Goal: Task Accomplishment & Management: Complete application form

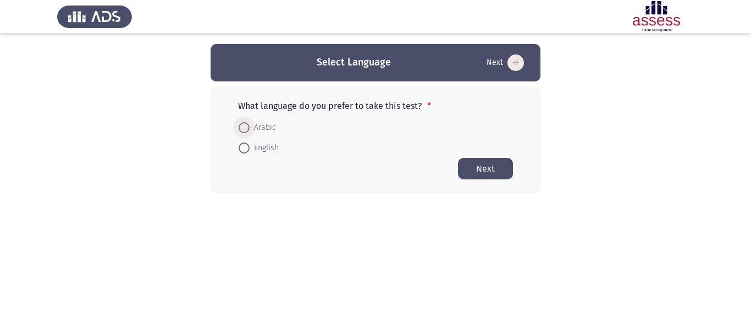
click at [248, 130] on span at bounding box center [244, 127] width 11 height 11
click at [248, 130] on input "Arabic" at bounding box center [244, 127] width 11 height 11
radio input "true"
click at [487, 168] on button "Next" at bounding box center [485, 167] width 55 height 21
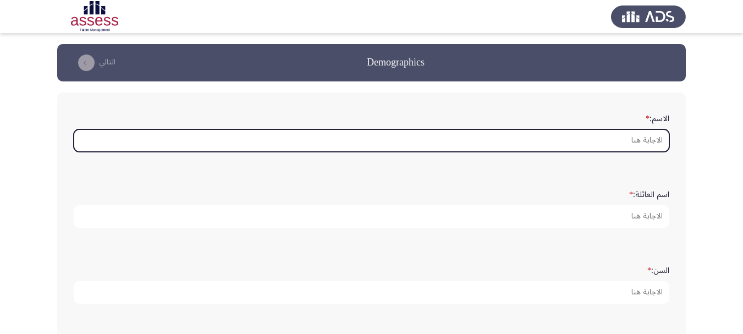
click at [627, 138] on input "الاسم: *" at bounding box center [372, 140] width 596 height 23
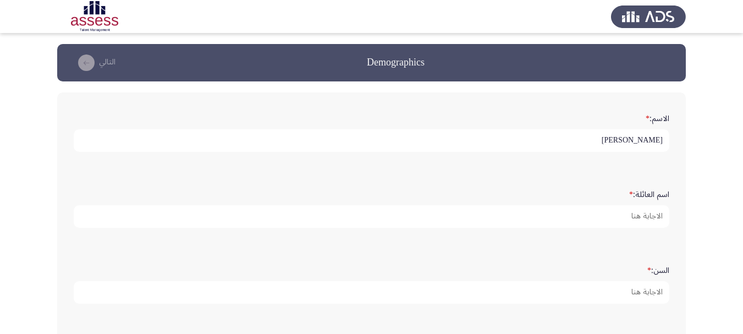
type input "[PERSON_NAME]"
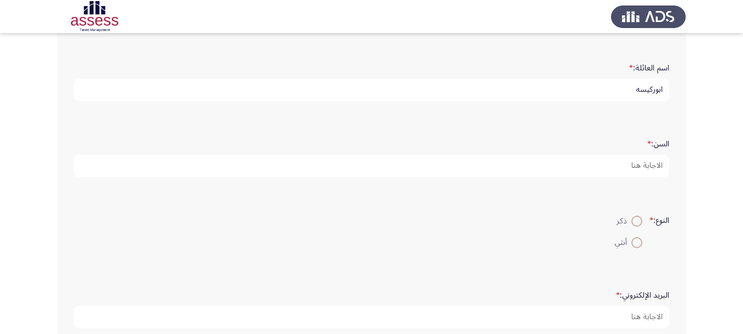
scroll to position [128, 0]
type input "ابوركيسه"
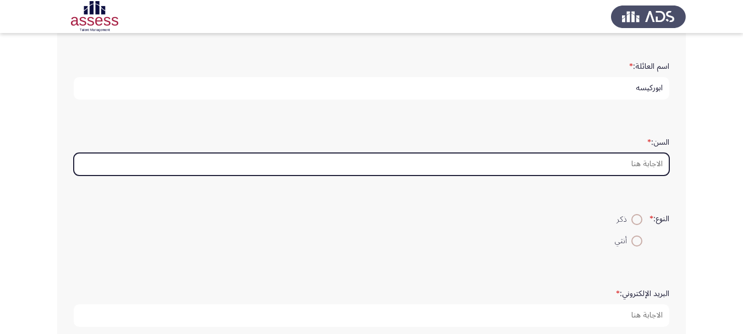
click at [609, 168] on input "السن: *" at bounding box center [372, 164] width 596 height 23
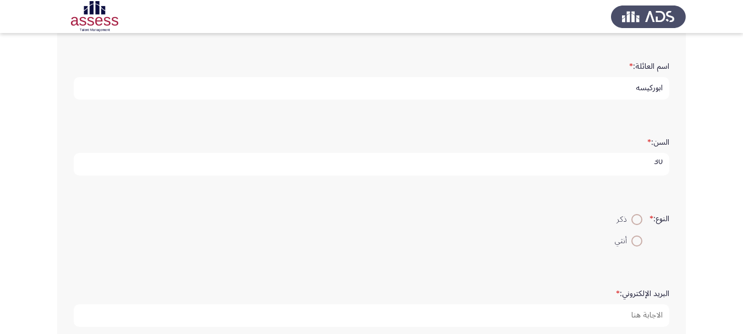
scroll to position [3, 0]
type input "30"
click at [637, 218] on span at bounding box center [636, 219] width 11 height 11
click at [637, 218] on input "ذكر" at bounding box center [636, 219] width 11 height 11
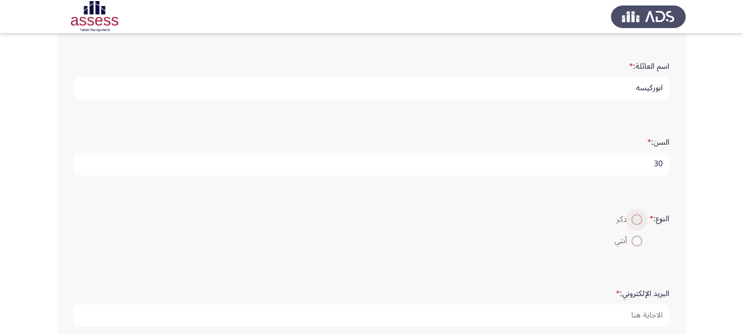
radio input "true"
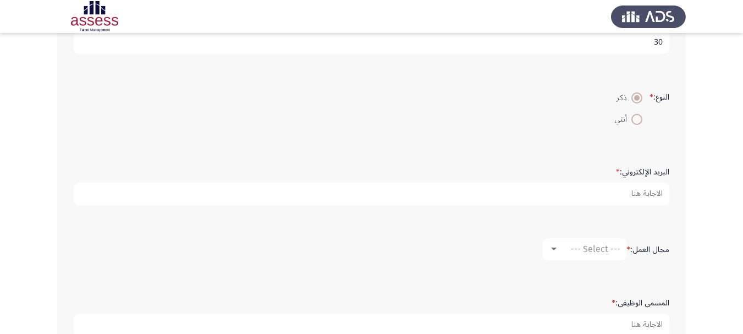
scroll to position [291, 0]
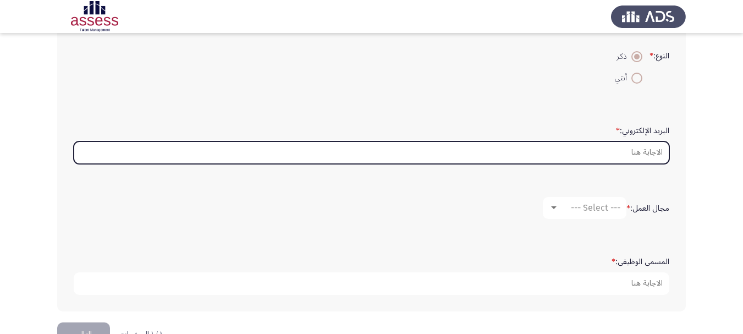
click at [536, 152] on input "البريد الإلكتروني: *" at bounding box center [372, 152] width 596 height 23
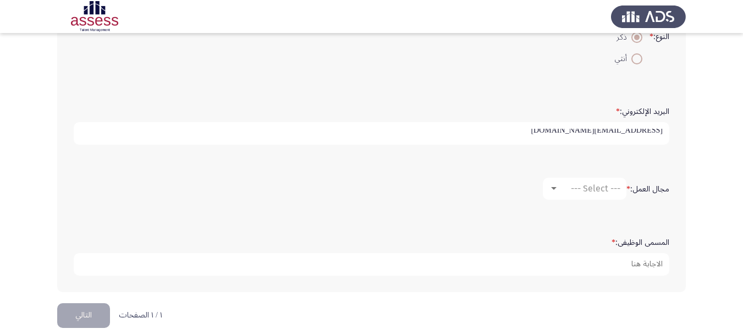
scroll to position [323, 0]
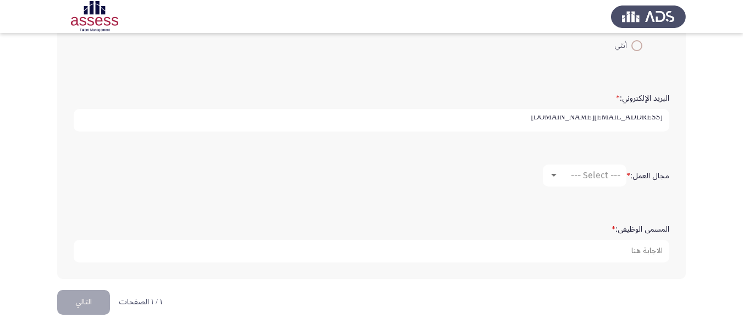
type input "[EMAIL_ADDRESS][DOMAIN_NAME]"
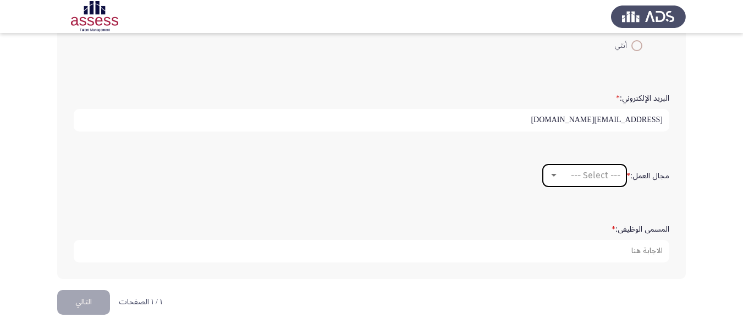
click at [554, 177] on div at bounding box center [554, 175] width 6 height 3
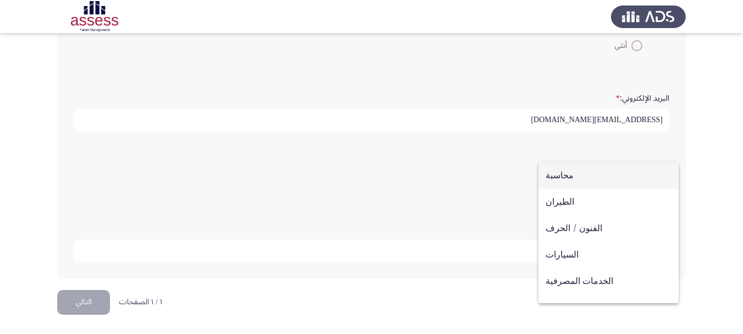
click at [504, 167] on div at bounding box center [371, 167] width 743 height 334
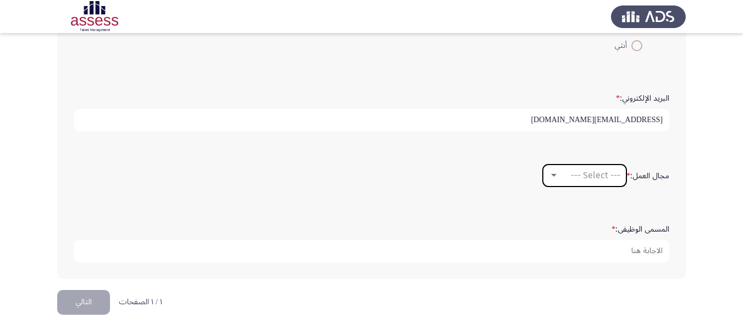
click at [551, 176] on div at bounding box center [554, 175] width 6 height 3
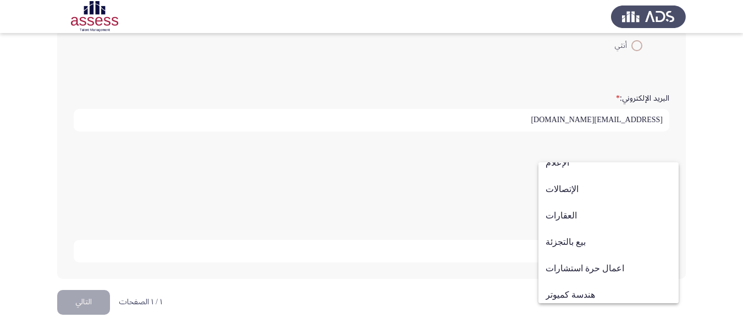
scroll to position [361, 0]
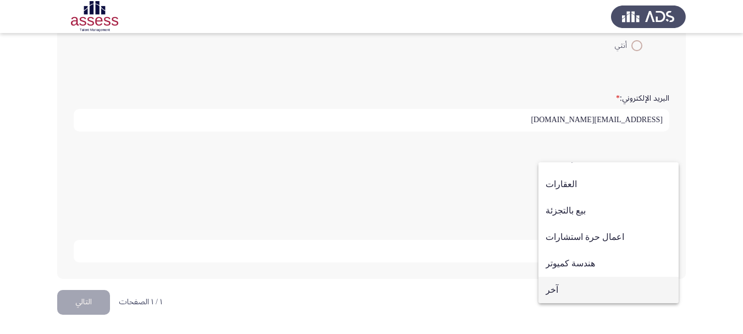
click at [606, 292] on span "آخر" at bounding box center [609, 290] width 126 height 26
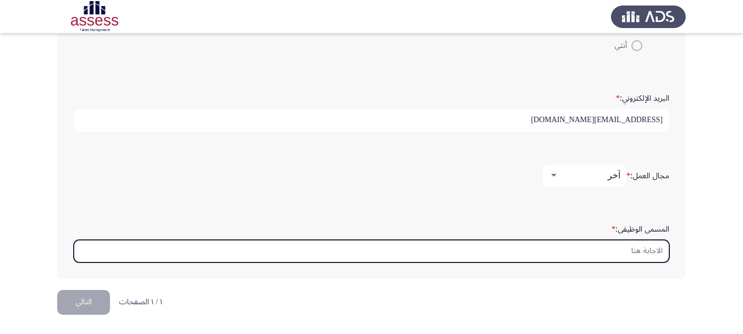
click at [606, 252] on input "المسمى الوظيفى: *" at bounding box center [372, 251] width 596 height 23
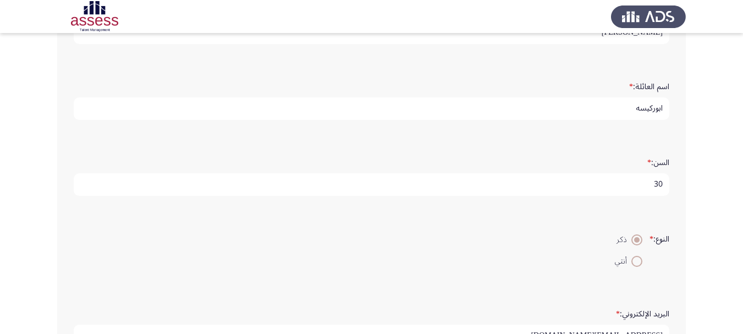
scroll to position [323, 0]
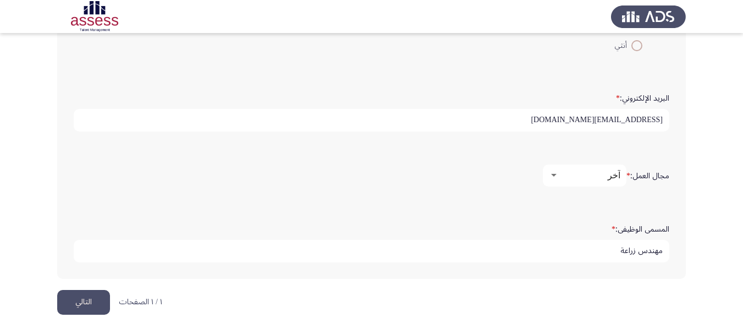
type input "مهندس زراعة"
click at [83, 300] on button "التالي" at bounding box center [83, 302] width 53 height 25
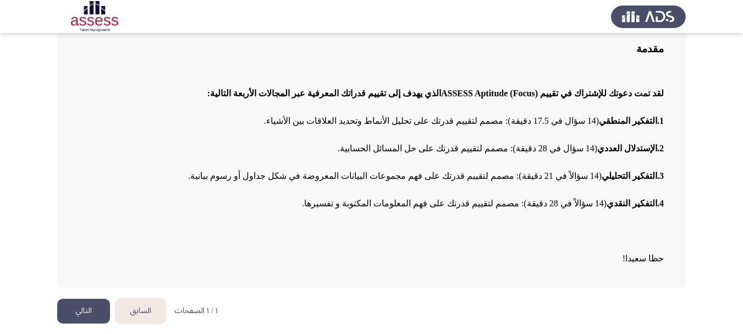
scroll to position [87, 0]
click at [85, 304] on button "التالي" at bounding box center [83, 310] width 53 height 25
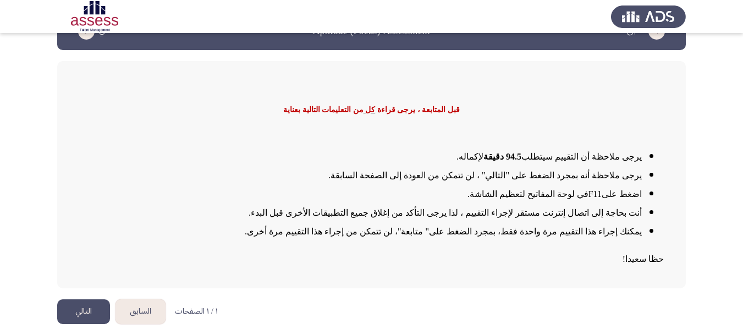
scroll to position [32, 0]
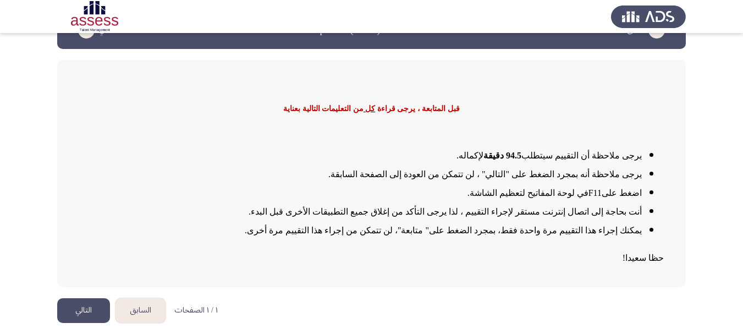
click at [87, 307] on button "التالي" at bounding box center [83, 310] width 53 height 25
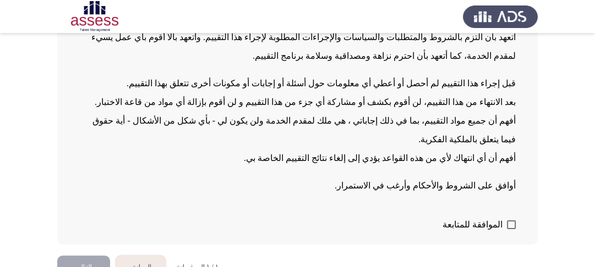
scroll to position [150, 0]
click at [508, 221] on span at bounding box center [511, 225] width 9 height 9
click at [510, 230] on input "الموافقة للمتابعة" at bounding box center [510, 230] width 1 height 1
checkbox input "true"
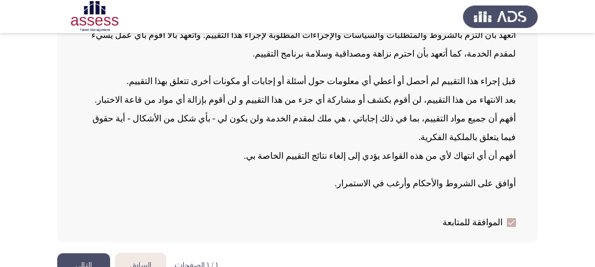
scroll to position [154, 0]
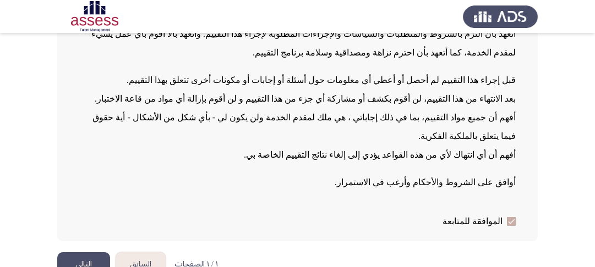
click at [87, 252] on button "التالي" at bounding box center [83, 264] width 53 height 25
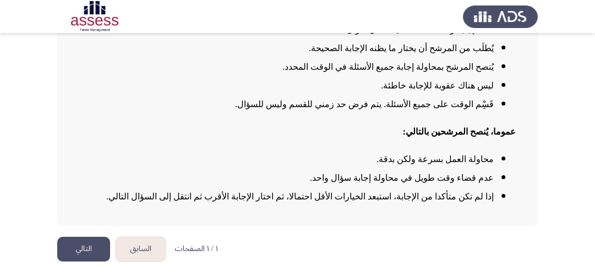
scroll to position [172, 0]
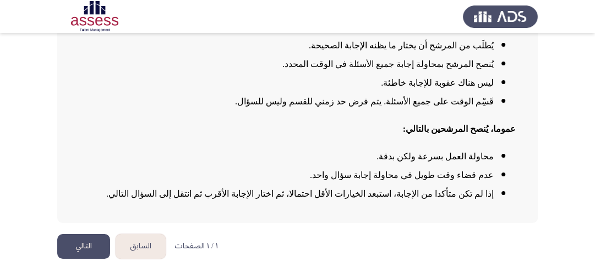
click at [86, 246] on button "التالي" at bounding box center [83, 246] width 53 height 25
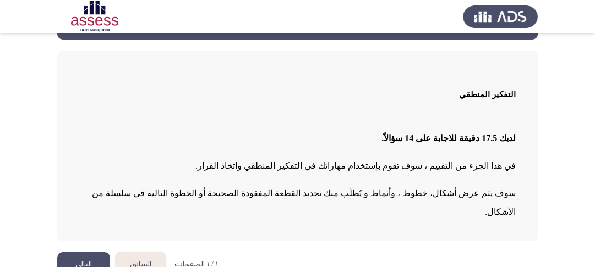
scroll to position [43, 0]
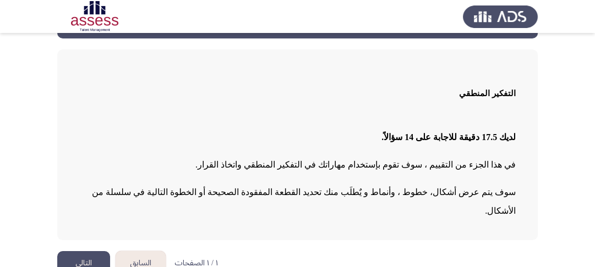
click at [77, 251] on button "التالي" at bounding box center [83, 263] width 53 height 25
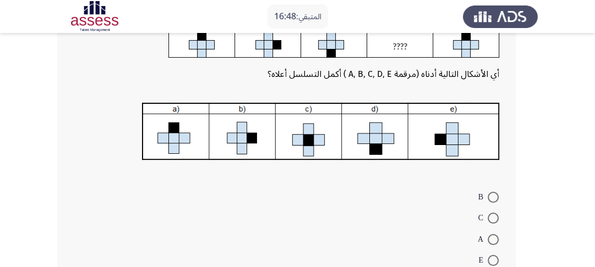
scroll to position [123, 0]
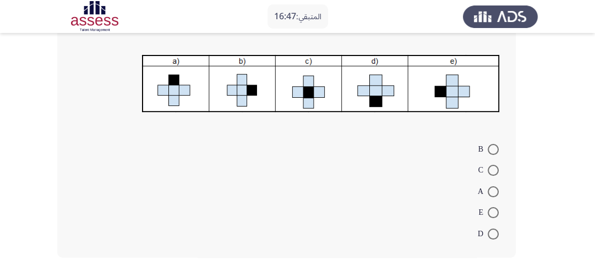
click at [491, 211] on span at bounding box center [492, 212] width 11 height 11
click at [491, 211] on input "E" at bounding box center [492, 212] width 11 height 11
radio input "true"
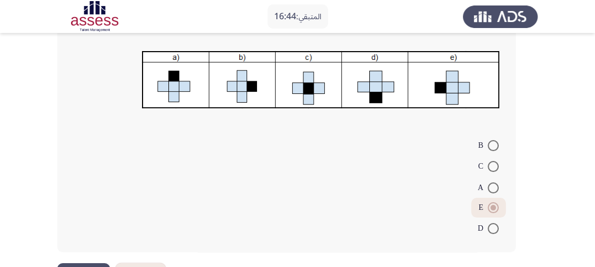
scroll to position [167, 0]
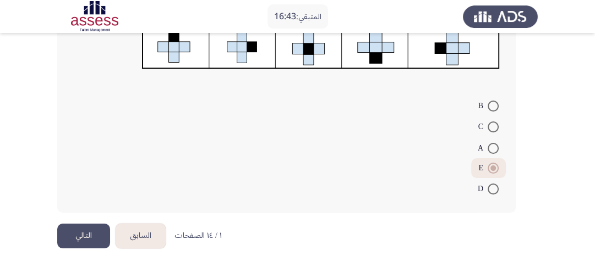
click at [75, 233] on button "التالي" at bounding box center [83, 236] width 53 height 25
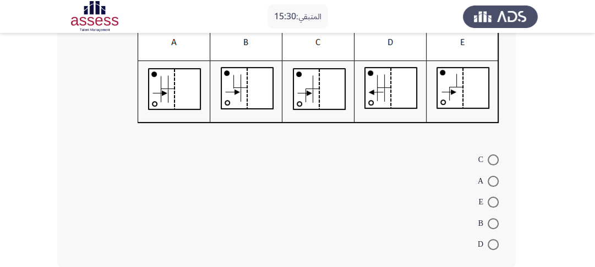
scroll to position [211, 0]
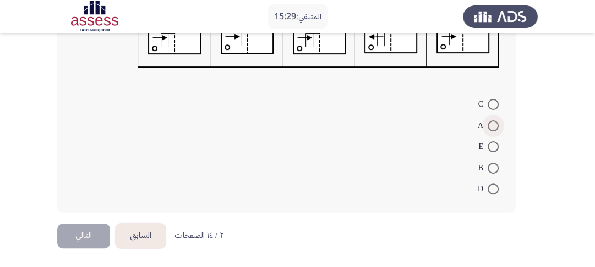
click at [491, 127] on span at bounding box center [492, 125] width 11 height 11
click at [491, 127] on input "A" at bounding box center [492, 125] width 11 height 11
radio input "true"
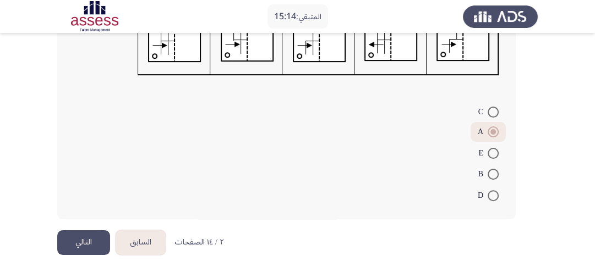
scroll to position [207, 0]
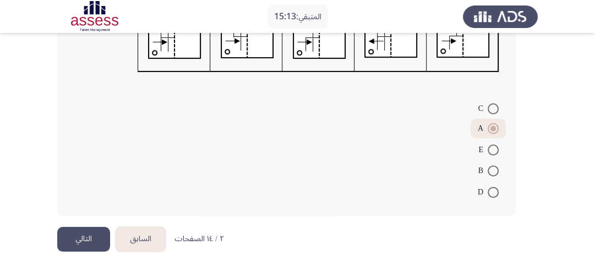
click at [87, 243] on button "التالي" at bounding box center [83, 239] width 53 height 25
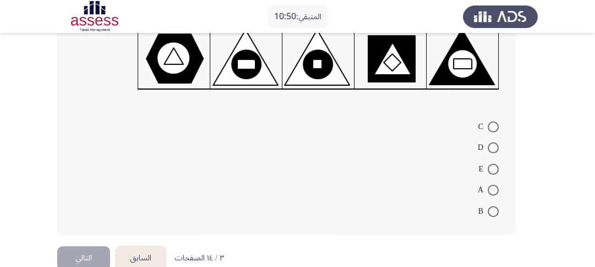
scroll to position [216, 0]
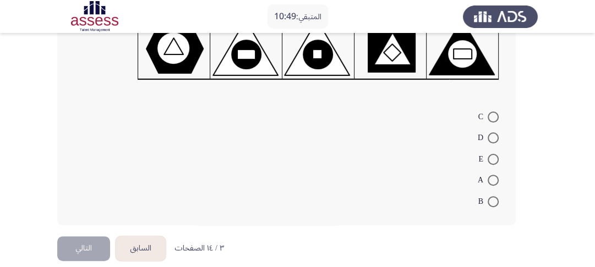
click at [492, 158] on span at bounding box center [492, 159] width 11 height 11
click at [492, 158] on input "E" at bounding box center [492, 159] width 11 height 11
radio input "true"
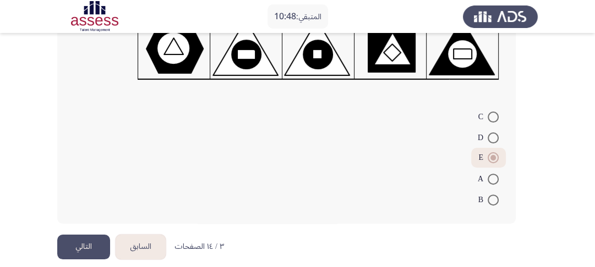
click at [92, 244] on button "التالي" at bounding box center [83, 247] width 53 height 25
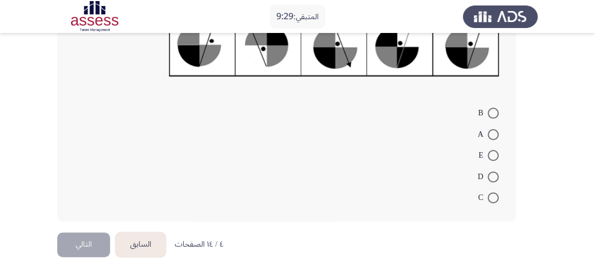
scroll to position [208, 0]
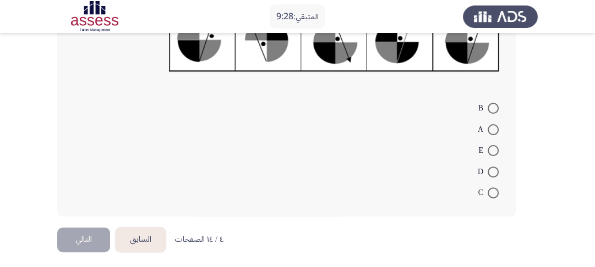
click at [492, 148] on span at bounding box center [492, 150] width 11 height 11
click at [492, 148] on input "E" at bounding box center [492, 150] width 11 height 11
radio input "true"
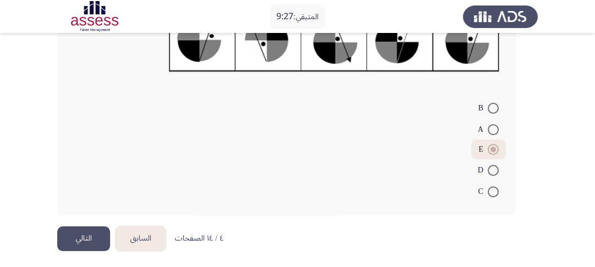
click at [75, 244] on button "التالي" at bounding box center [83, 239] width 53 height 25
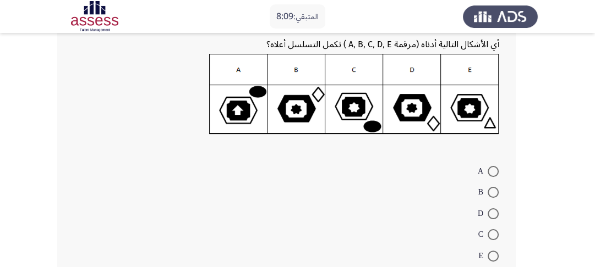
scroll to position [133, 0]
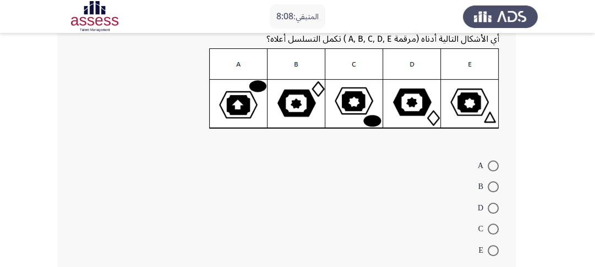
click at [493, 207] on span at bounding box center [492, 208] width 11 height 11
click at [493, 207] on input "D" at bounding box center [492, 208] width 11 height 11
radio input "true"
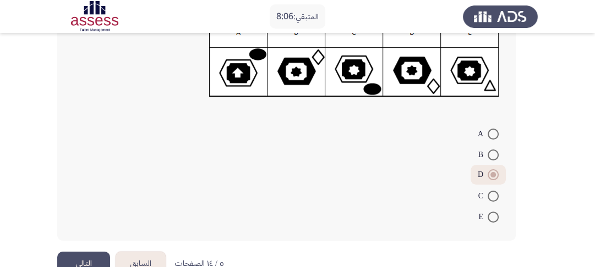
scroll to position [193, 0]
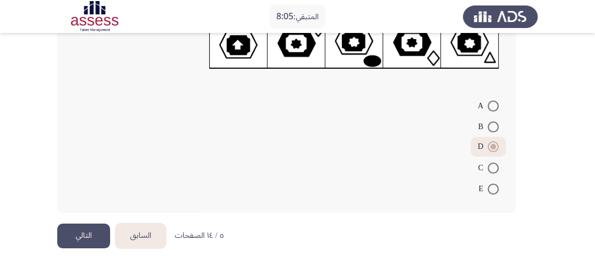
click at [80, 235] on button "التالي" at bounding box center [83, 236] width 53 height 25
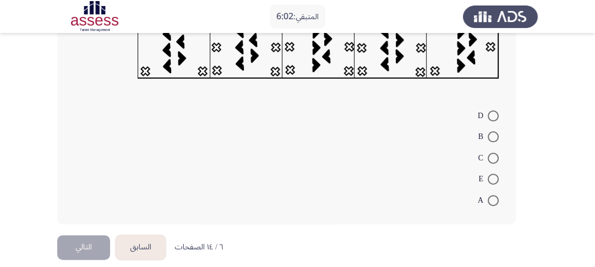
scroll to position [218, 0]
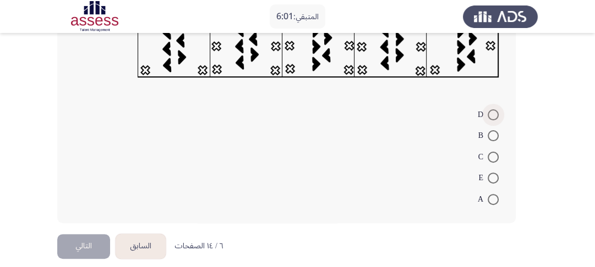
click at [496, 111] on span at bounding box center [492, 114] width 11 height 11
click at [496, 111] on input "D" at bounding box center [492, 114] width 11 height 11
radio input "true"
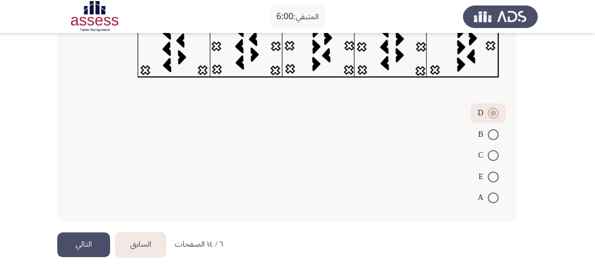
click at [77, 240] on button "التالي" at bounding box center [83, 245] width 53 height 25
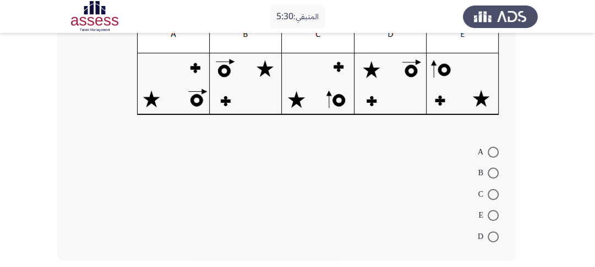
scroll to position [205, 0]
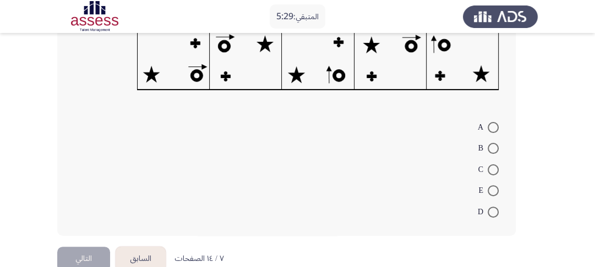
click at [490, 147] on span at bounding box center [492, 148] width 11 height 11
click at [490, 147] on input "B" at bounding box center [492, 148] width 11 height 11
radio input "true"
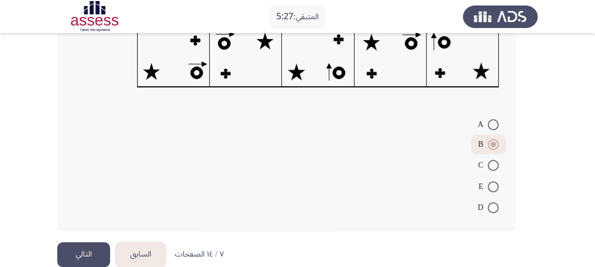
scroll to position [222, 0]
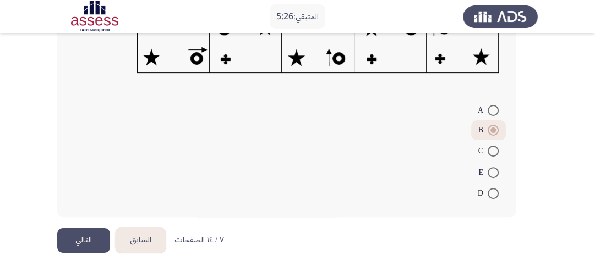
click at [86, 233] on button "التالي" at bounding box center [83, 240] width 53 height 25
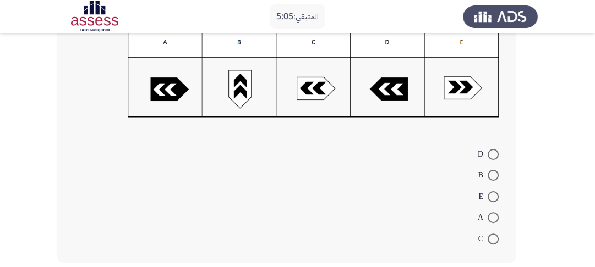
scroll to position [174, 0]
click at [492, 233] on span at bounding box center [492, 238] width 11 height 11
click at [492, 233] on input "C" at bounding box center [492, 238] width 11 height 11
radio input "true"
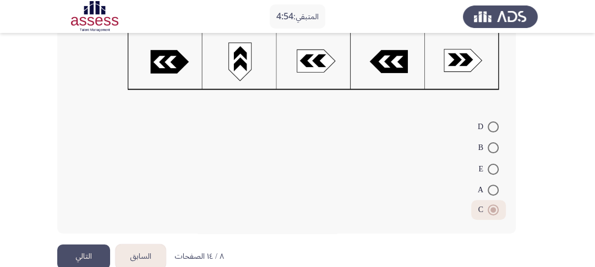
scroll to position [202, 0]
click at [94, 246] on button "التالي" at bounding box center [83, 256] width 53 height 25
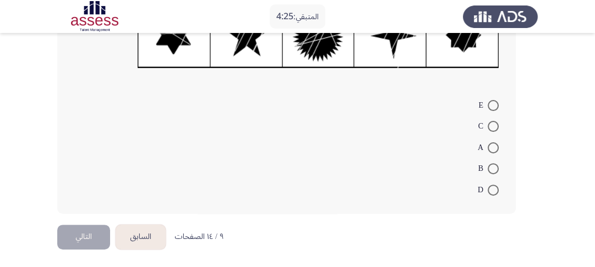
scroll to position [226, 0]
click at [489, 126] on span at bounding box center [492, 125] width 11 height 11
click at [489, 126] on input "C" at bounding box center [492, 125] width 11 height 11
radio input "true"
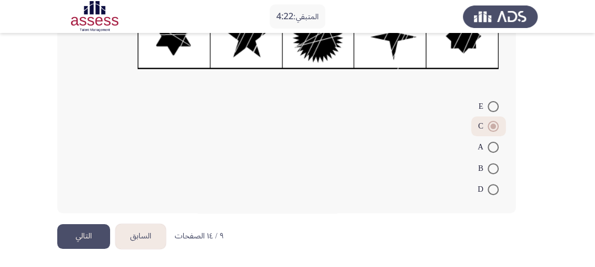
click at [91, 233] on button "التالي" at bounding box center [83, 236] width 53 height 25
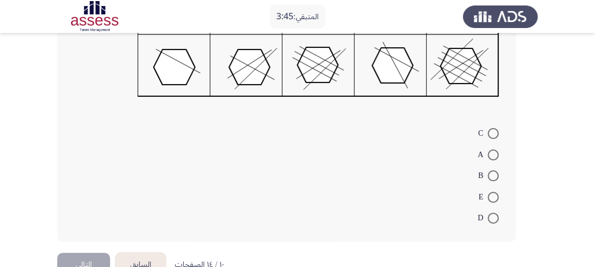
scroll to position [209, 0]
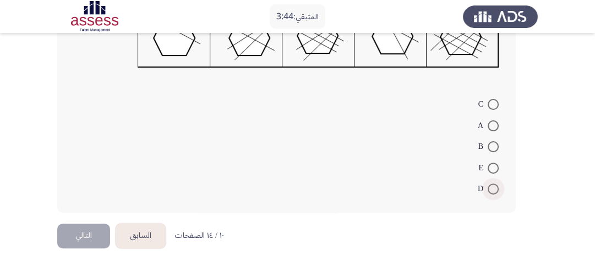
click at [491, 187] on span at bounding box center [492, 189] width 11 height 11
click at [491, 187] on input "D" at bounding box center [492, 189] width 11 height 11
radio input "true"
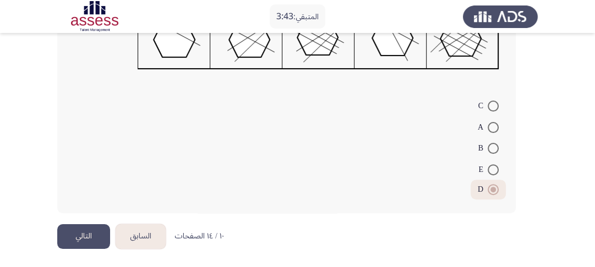
click at [96, 235] on button "التالي" at bounding box center [83, 236] width 53 height 25
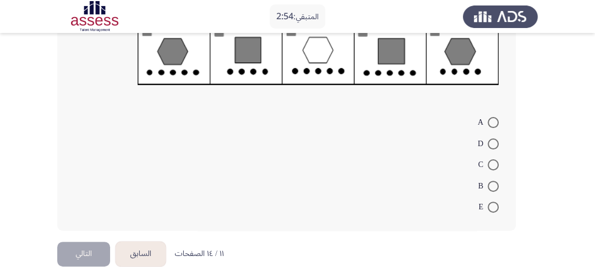
scroll to position [212, 0]
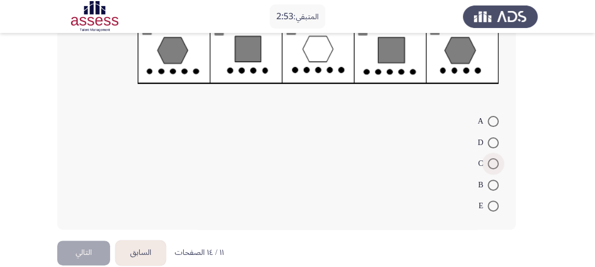
click at [491, 162] on span at bounding box center [492, 163] width 11 height 11
click at [491, 162] on input "C" at bounding box center [492, 163] width 11 height 11
radio input "true"
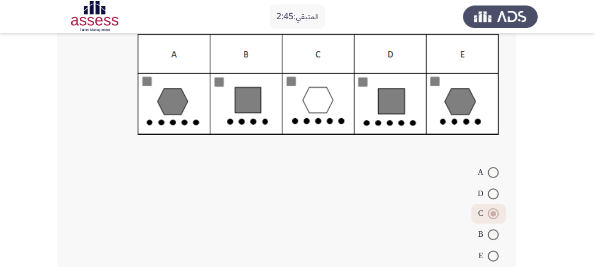
scroll to position [181, 0]
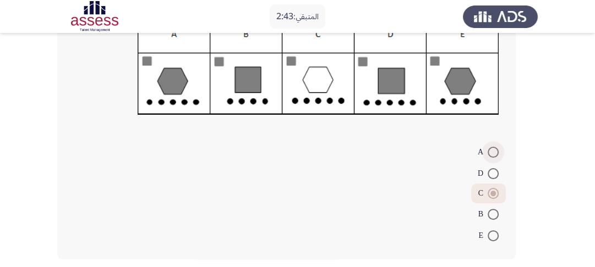
click at [495, 157] on label "A" at bounding box center [487, 152] width 21 height 13
click at [495, 157] on input "A" at bounding box center [492, 152] width 11 height 11
radio input "true"
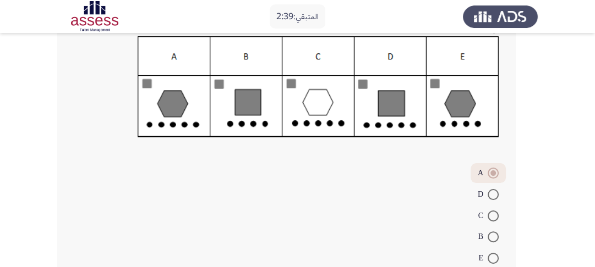
scroll to position [205, 0]
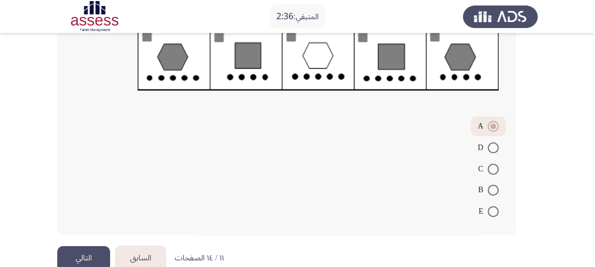
click at [92, 255] on button "التالي" at bounding box center [83, 258] width 53 height 25
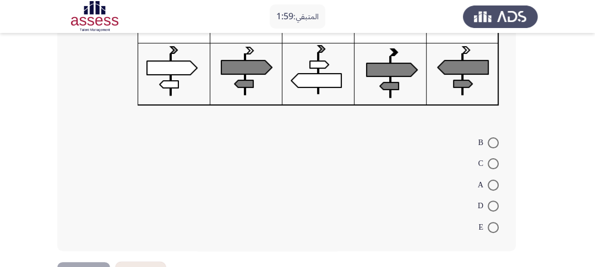
scroll to position [195, 0]
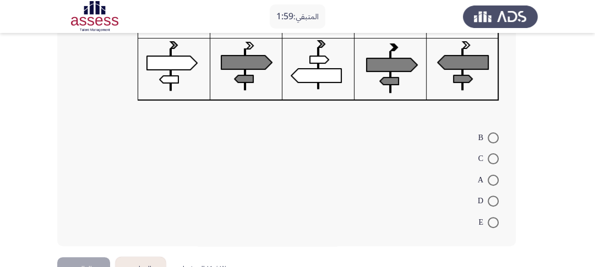
click at [497, 202] on span at bounding box center [492, 201] width 11 height 11
click at [497, 202] on input "D" at bounding box center [492, 201] width 11 height 11
radio input "true"
click at [93, 257] on button "التالي" at bounding box center [83, 268] width 53 height 25
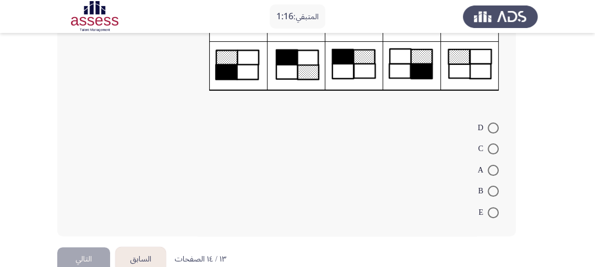
scroll to position [194, 0]
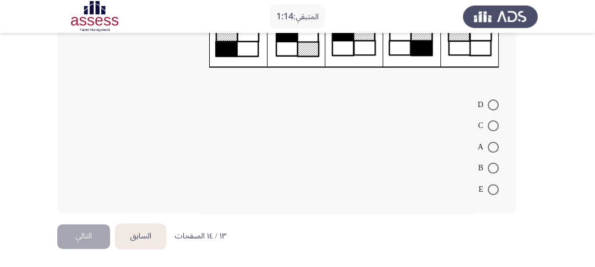
click at [493, 190] on span at bounding box center [493, 190] width 0 height 0
click at [492, 188] on input "E" at bounding box center [492, 189] width 11 height 11
radio input "true"
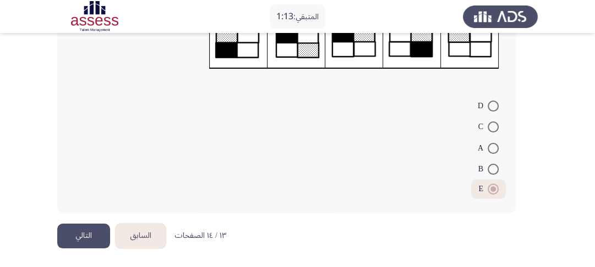
click at [81, 232] on button "التالي" at bounding box center [83, 236] width 53 height 25
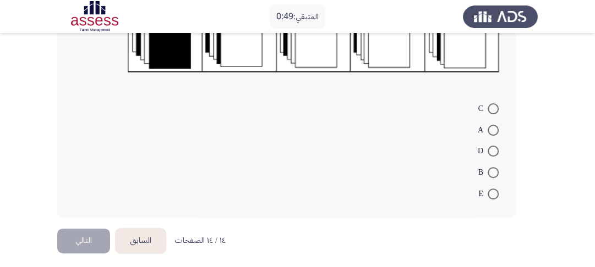
scroll to position [212, 0]
click at [493, 103] on span at bounding box center [492, 108] width 11 height 11
click at [493, 103] on input "C" at bounding box center [492, 108] width 11 height 11
radio input "true"
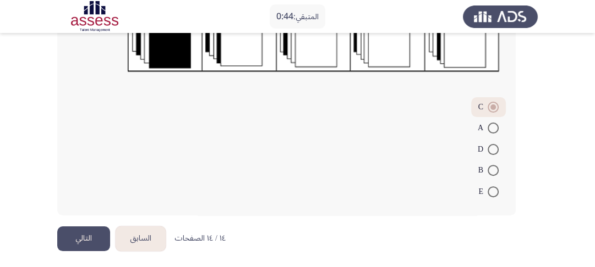
click at [81, 233] on button "التالي" at bounding box center [83, 239] width 53 height 25
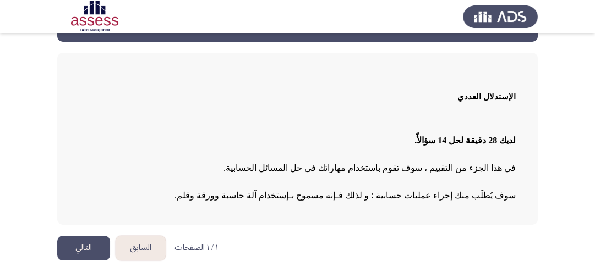
scroll to position [40, 0]
click at [93, 243] on button "التالي" at bounding box center [83, 248] width 53 height 25
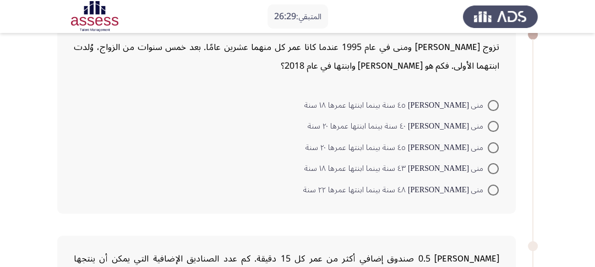
scroll to position [68, 0]
click at [494, 167] on span at bounding box center [492, 168] width 11 height 11
click at [494, 167] on input "منى [PERSON_NAME] ٤٣ سنة بينما ابنتها عمرها ١٨ سنة" at bounding box center [492, 168] width 11 height 11
radio input "true"
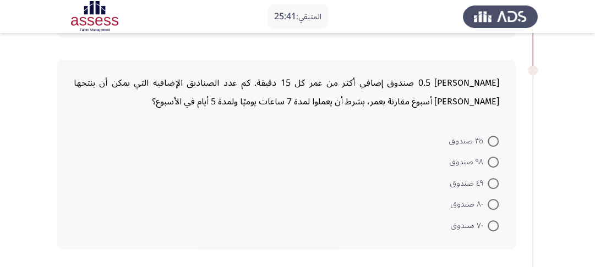
scroll to position [246, 0]
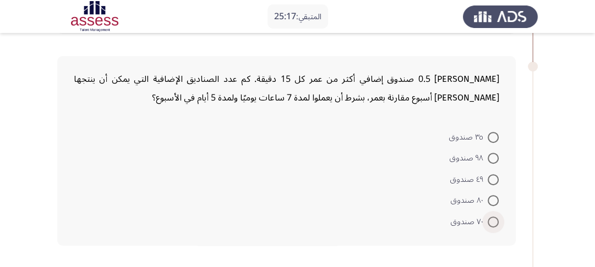
click at [493, 221] on span at bounding box center [492, 222] width 11 height 11
click at [493, 221] on input "٧٠ صندوق" at bounding box center [492, 222] width 11 height 11
radio input "true"
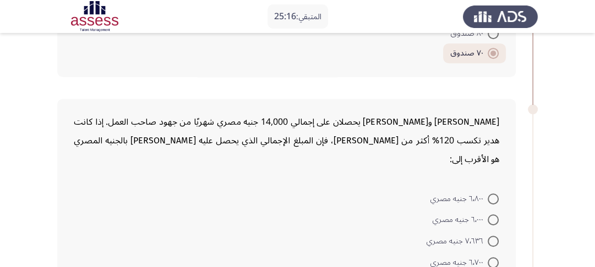
scroll to position [418, 0]
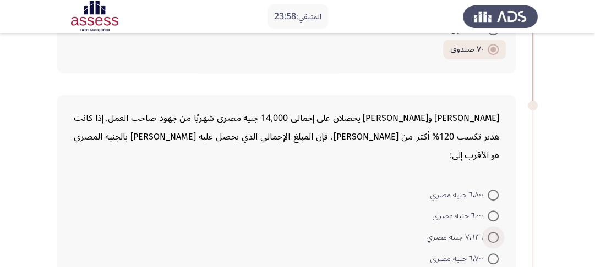
click at [491, 232] on span at bounding box center [492, 237] width 11 height 11
click at [491, 232] on input "٧٬٦٣٦ جنيه مصري" at bounding box center [492, 237] width 11 height 11
radio input "true"
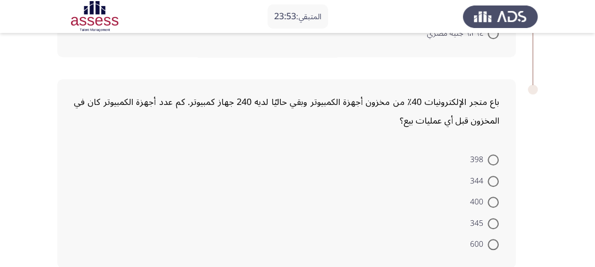
scroll to position [664, 0]
click at [495, 196] on span at bounding box center [492, 201] width 11 height 11
click at [495, 196] on input "400" at bounding box center [492, 201] width 11 height 11
radio input "true"
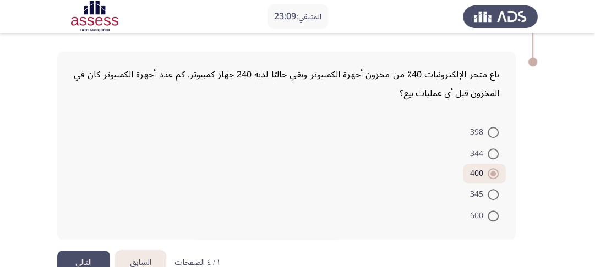
scroll to position [695, 0]
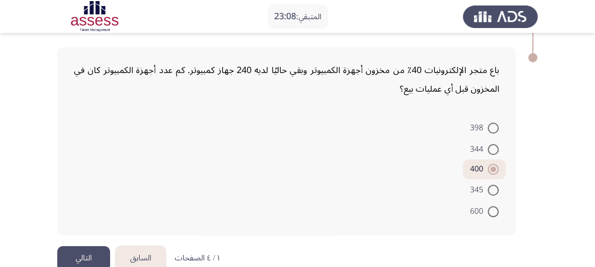
click at [91, 246] on button "التالي" at bounding box center [83, 258] width 53 height 25
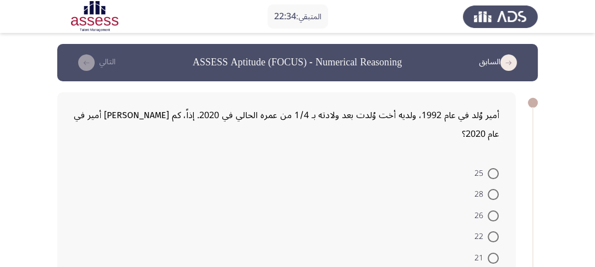
click at [493, 253] on span at bounding box center [492, 258] width 11 height 11
click at [493, 253] on input "21" at bounding box center [492, 258] width 11 height 11
radio input "true"
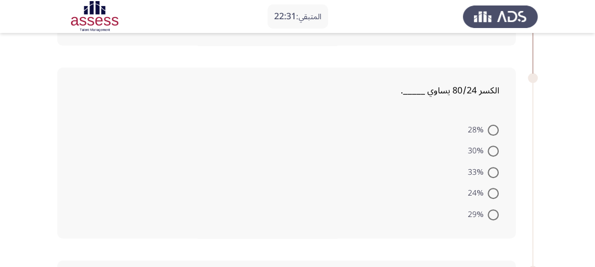
scroll to position [236, 0]
click at [491, 145] on span at bounding box center [492, 150] width 11 height 11
click at [491, 145] on input "30%" at bounding box center [492, 150] width 11 height 11
radio input "true"
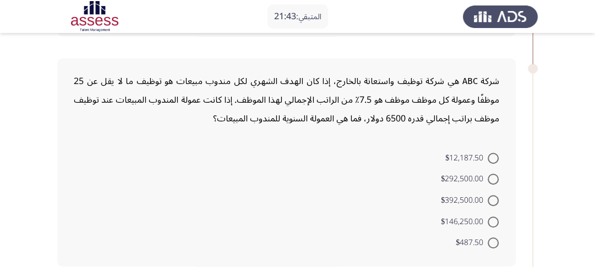
scroll to position [431, 0]
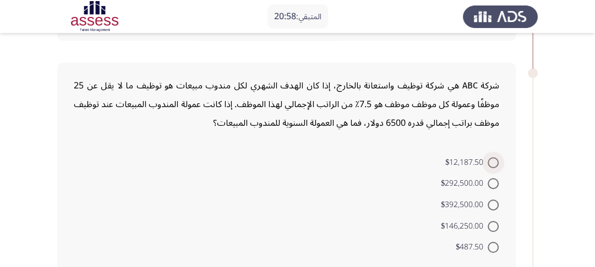
click at [495, 157] on span at bounding box center [492, 162] width 11 height 11
click at [495, 157] on input "$12,187.50" at bounding box center [492, 162] width 11 height 11
radio input "true"
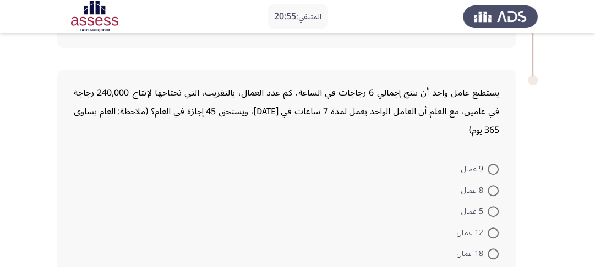
scroll to position [653, 0]
click at [491, 249] on span at bounding box center [492, 254] width 11 height 11
click at [491, 249] on input "18 عمال" at bounding box center [492, 254] width 11 height 11
radio input "true"
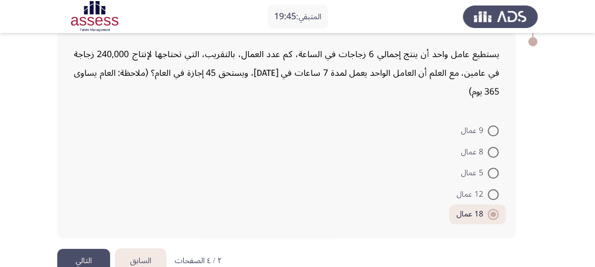
scroll to position [695, 0]
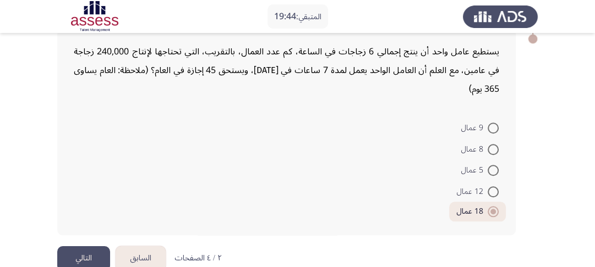
click at [87, 246] on button "التالي" at bounding box center [83, 258] width 53 height 25
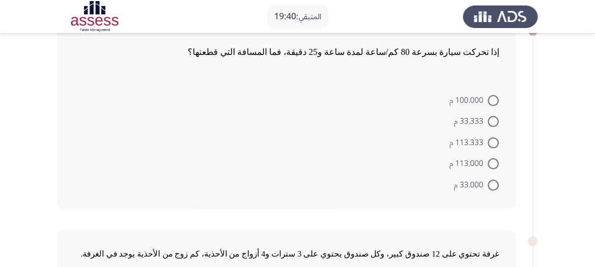
scroll to position [65, 0]
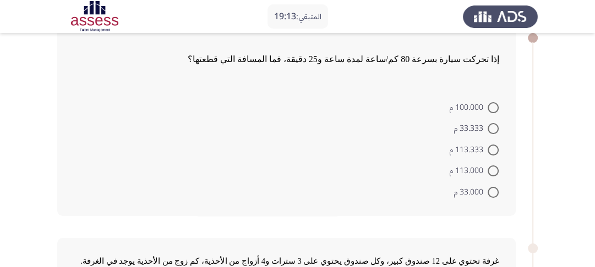
click at [492, 150] on span at bounding box center [492, 150] width 11 height 11
click at [492, 150] on input "113.333 م" at bounding box center [492, 150] width 11 height 11
radio input "true"
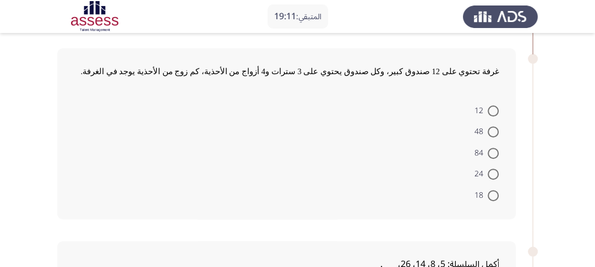
scroll to position [250, 0]
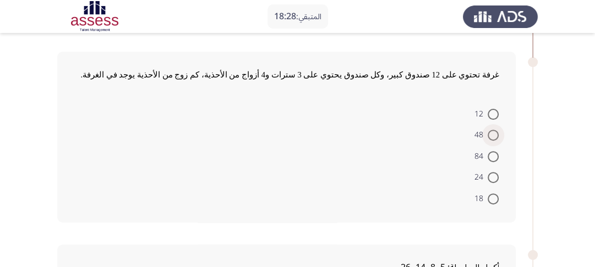
click at [493, 132] on span at bounding box center [492, 135] width 11 height 11
click at [493, 132] on input "48" at bounding box center [492, 135] width 11 height 11
radio input "true"
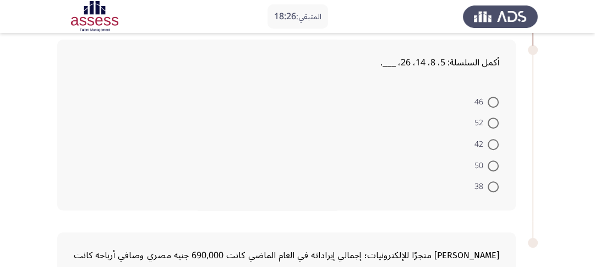
scroll to position [455, 0]
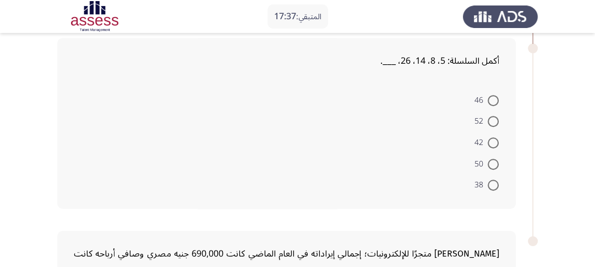
click at [497, 160] on span at bounding box center [492, 164] width 11 height 11
click at [497, 160] on input "50" at bounding box center [492, 164] width 11 height 11
radio input "true"
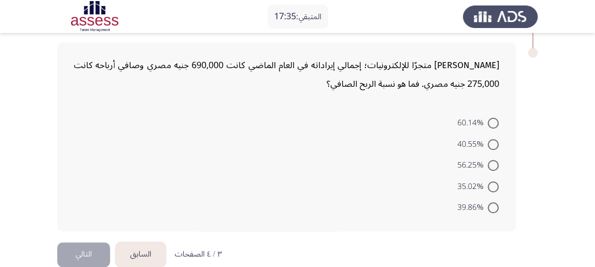
scroll to position [643, 0]
click at [492, 206] on span at bounding box center [492, 207] width 11 height 11
click at [492, 206] on input "39.86%" at bounding box center [492, 207] width 11 height 11
radio input "true"
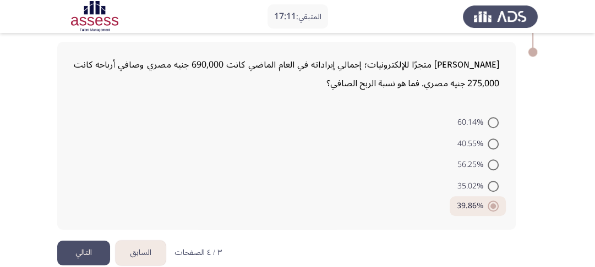
click at [91, 248] on button "التالي" at bounding box center [83, 253] width 53 height 25
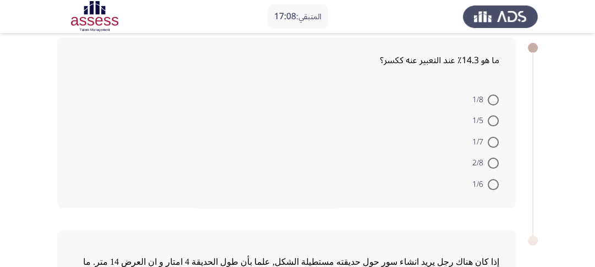
scroll to position [54, 0]
click at [492, 145] on span at bounding box center [492, 143] width 11 height 11
click at [492, 145] on input "1/7" at bounding box center [492, 143] width 11 height 11
radio input "true"
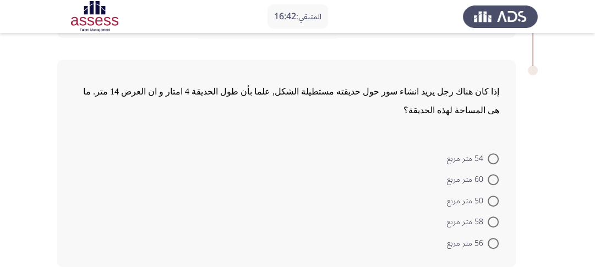
scroll to position [226, 0]
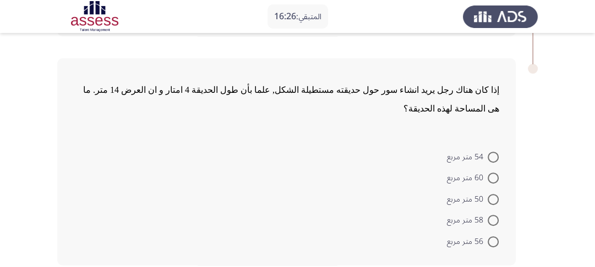
click at [491, 237] on span at bounding box center [492, 242] width 11 height 11
click at [491, 237] on input "56 متر مربع" at bounding box center [492, 242] width 11 height 11
radio input "true"
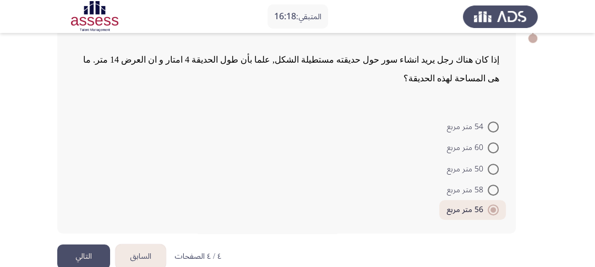
scroll to position [257, 0]
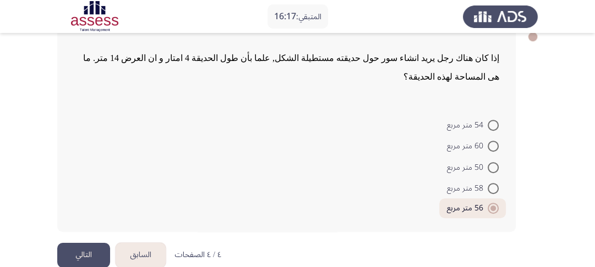
click at [84, 243] on button "التالي" at bounding box center [83, 255] width 53 height 25
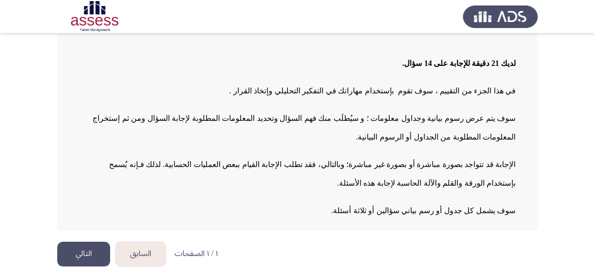
scroll to position [119, 0]
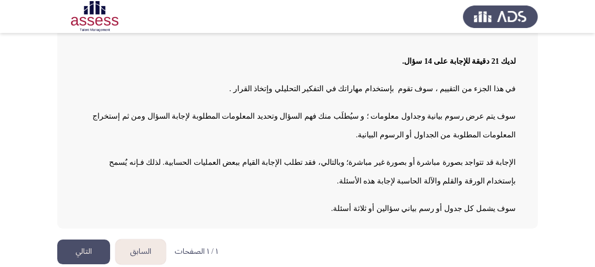
click at [64, 245] on button "التالي" at bounding box center [83, 252] width 53 height 25
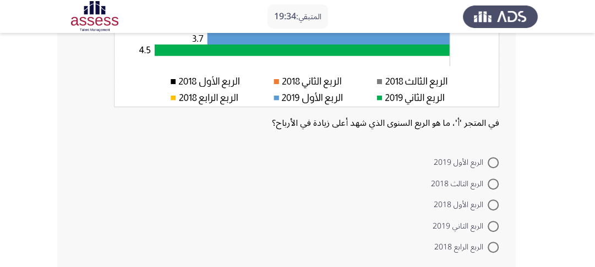
scroll to position [253, 0]
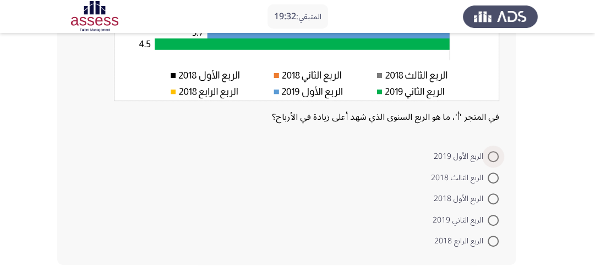
click at [493, 152] on span at bounding box center [492, 156] width 11 height 11
click at [493, 152] on input "الربع الأول 2019" at bounding box center [492, 156] width 11 height 11
radio input "true"
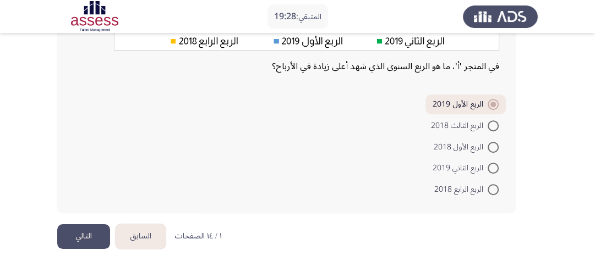
scroll to position [304, 0]
click at [73, 230] on button "التالي" at bounding box center [83, 236] width 53 height 25
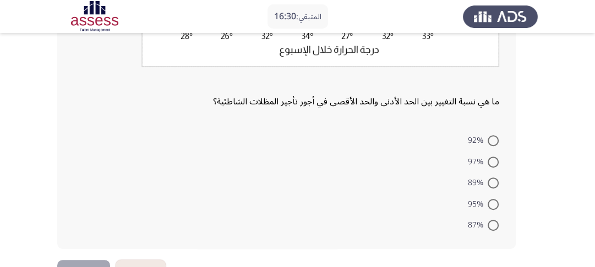
scroll to position [256, 0]
click at [490, 207] on span at bounding box center [492, 205] width 11 height 11
click at [490, 207] on input "95%" at bounding box center [492, 205] width 11 height 11
radio input "true"
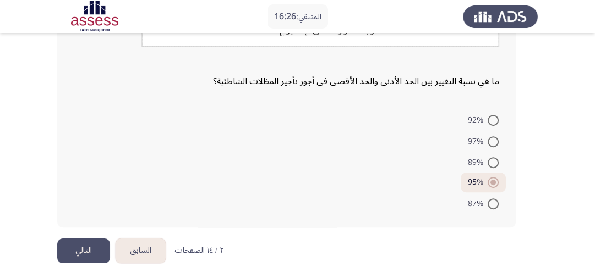
scroll to position [292, 0]
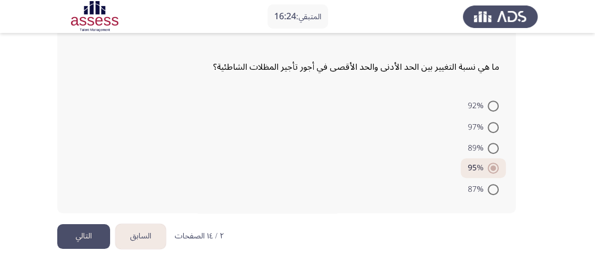
click at [76, 232] on button "التالي" at bounding box center [83, 236] width 53 height 25
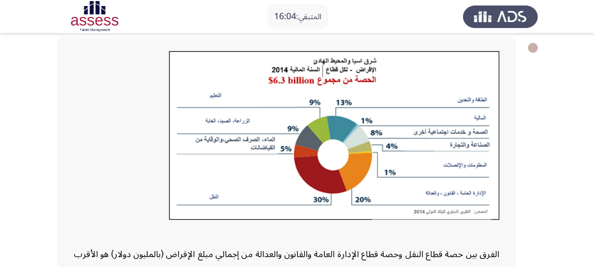
scroll to position [54, 0]
click at [156, 145] on div at bounding box center [286, 139] width 425 height 175
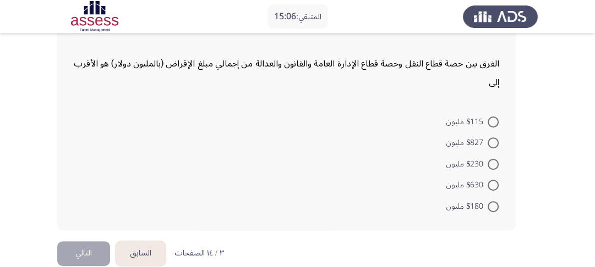
scroll to position [246, 0]
click at [497, 181] on span at bounding box center [492, 184] width 11 height 11
click at [497, 181] on input "$630 مليون" at bounding box center [492, 184] width 11 height 11
radio input "true"
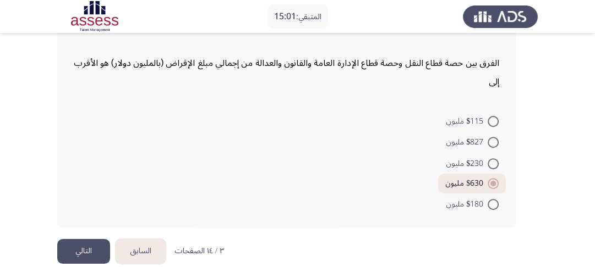
click at [80, 249] on button "التالي" at bounding box center [83, 251] width 53 height 25
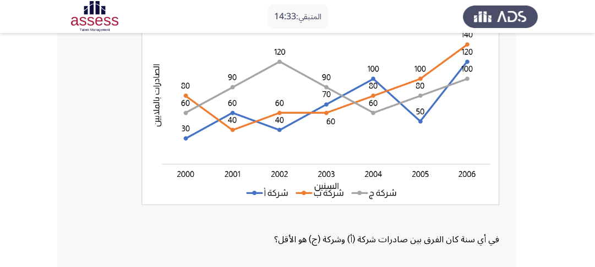
scroll to position [85, 0]
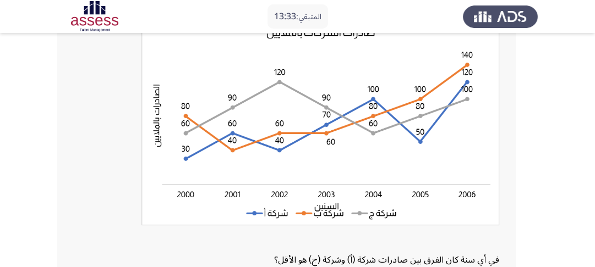
click at [47, 155] on app-assessment-container "المتبقي: 13:33 السابق ASSESS Aptitude (FOCUS) - Analytical Thinking التالي في أ…" at bounding box center [297, 189] width 595 height 460
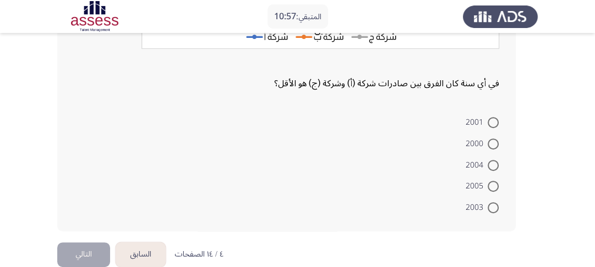
scroll to position [267, 0]
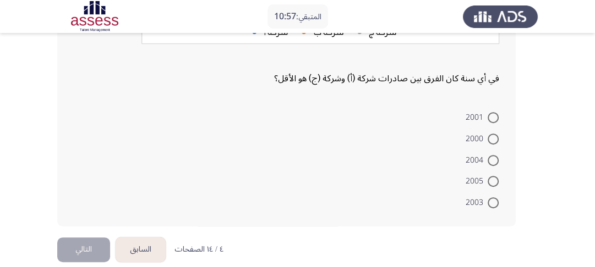
click at [493, 119] on span at bounding box center [492, 117] width 11 height 11
click at [493, 119] on input "2001" at bounding box center [492, 117] width 11 height 11
radio input "true"
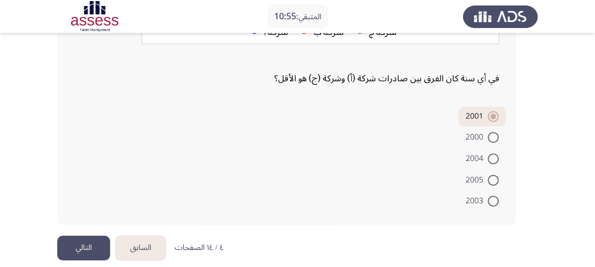
click at [78, 244] on button "التالي" at bounding box center [83, 248] width 53 height 25
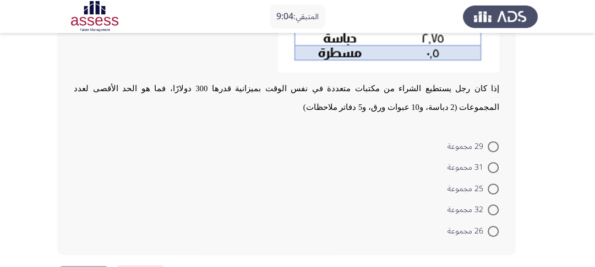
scroll to position [351, 0]
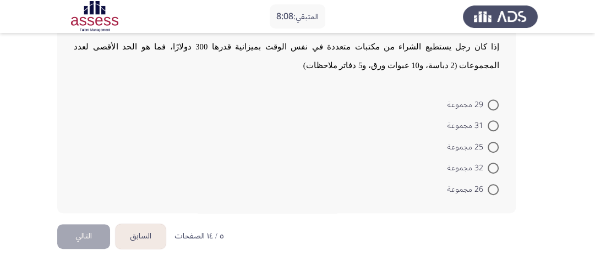
click at [491, 108] on span at bounding box center [492, 105] width 11 height 11
click at [491, 108] on input "29 مجموعة" at bounding box center [492, 105] width 11 height 11
radio input "true"
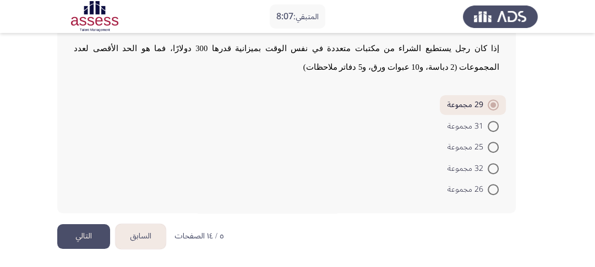
click at [71, 234] on button "التالي" at bounding box center [83, 236] width 53 height 25
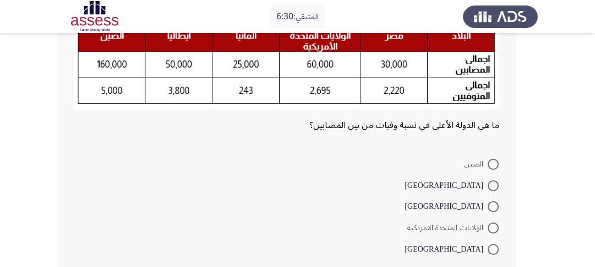
scroll to position [140, 0]
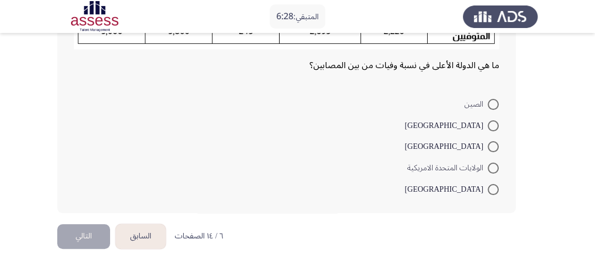
click at [492, 189] on span at bounding box center [492, 189] width 11 height 11
click at [492, 189] on input "[GEOGRAPHIC_DATA]" at bounding box center [492, 189] width 11 height 11
radio input "true"
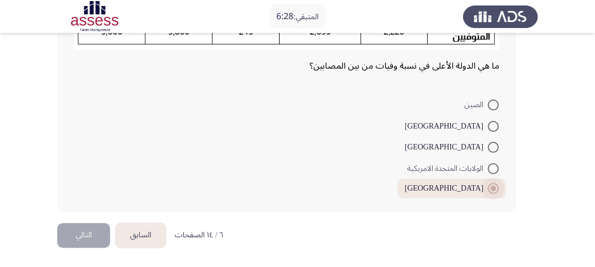
scroll to position [139, 0]
click at [93, 228] on button "التالي" at bounding box center [83, 236] width 53 height 25
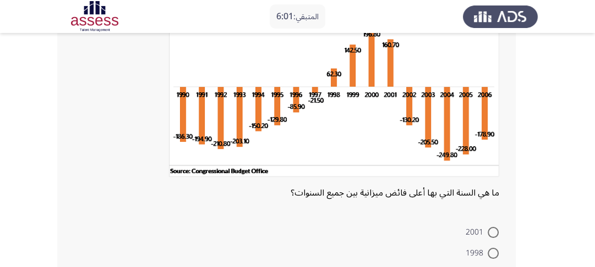
scroll to position [223, 0]
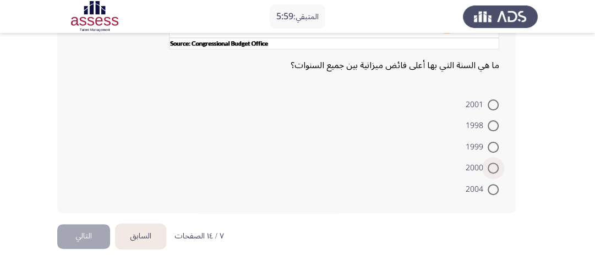
click at [497, 168] on span at bounding box center [492, 168] width 11 height 11
click at [497, 168] on input "2000" at bounding box center [492, 168] width 11 height 11
radio input "true"
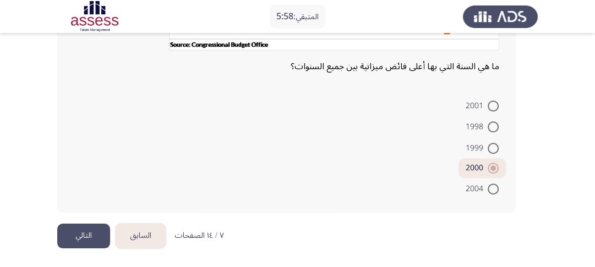
click at [98, 234] on button "التالي" at bounding box center [83, 236] width 53 height 25
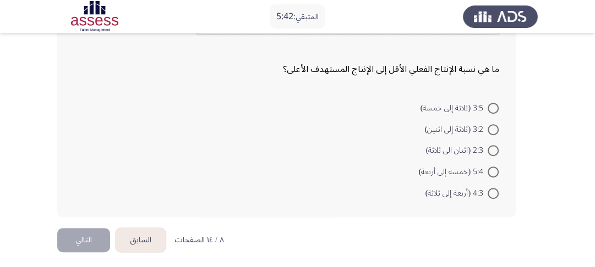
scroll to position [278, 0]
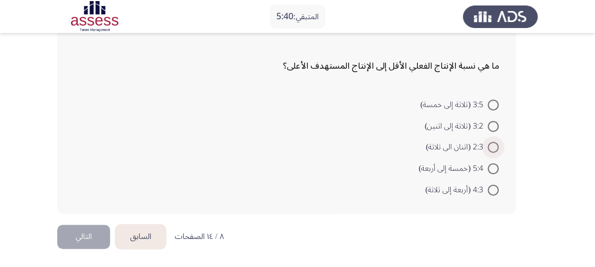
click at [491, 149] on span at bounding box center [492, 147] width 11 height 11
click at [491, 149] on input "2:3 (اثنان الى ثلاثة)" at bounding box center [492, 147] width 11 height 11
radio input "true"
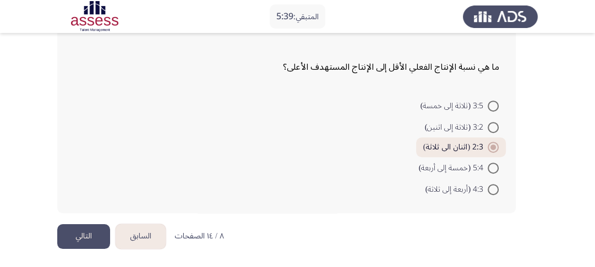
click at [88, 236] on button "التالي" at bounding box center [83, 236] width 53 height 25
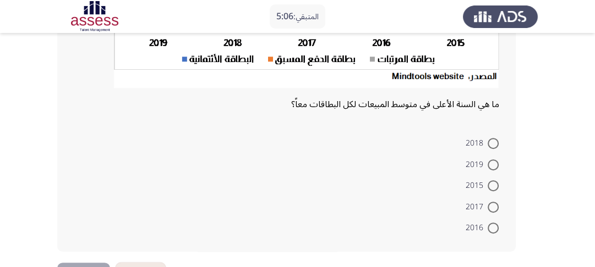
scroll to position [246, 0]
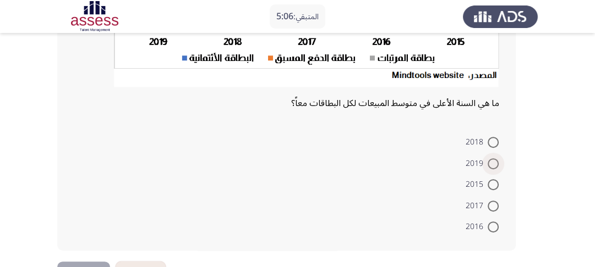
click at [491, 158] on span at bounding box center [492, 163] width 11 height 11
click at [491, 158] on input "2019" at bounding box center [492, 163] width 11 height 11
radio input "true"
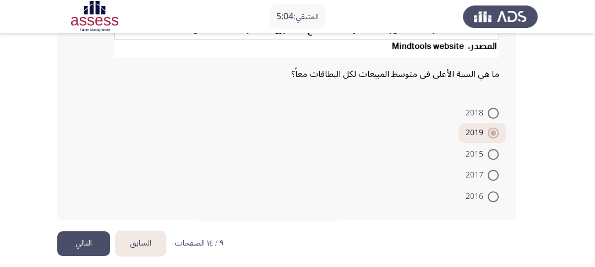
scroll to position [282, 0]
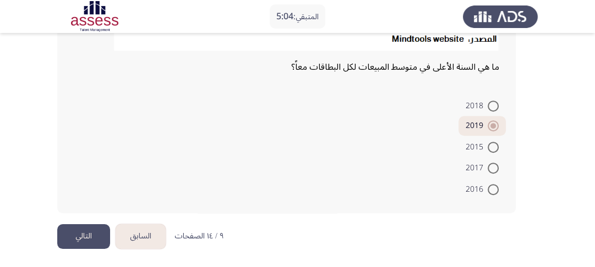
click at [92, 234] on button "التالي" at bounding box center [83, 236] width 53 height 25
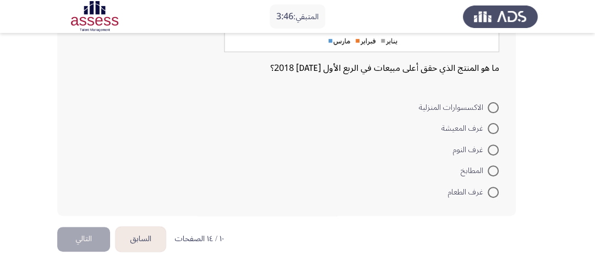
scroll to position [227, 0]
click at [491, 110] on span at bounding box center [492, 108] width 11 height 11
click at [491, 110] on input "الاكسسوارات المنزلية" at bounding box center [492, 108] width 11 height 11
radio input "true"
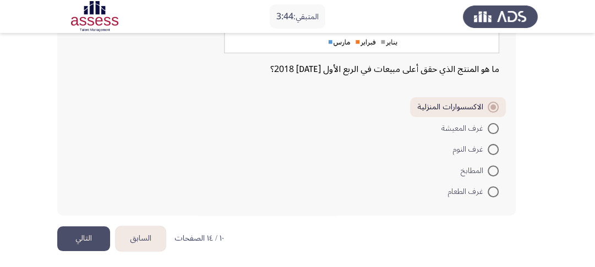
click at [84, 237] on button "التالي" at bounding box center [83, 239] width 53 height 25
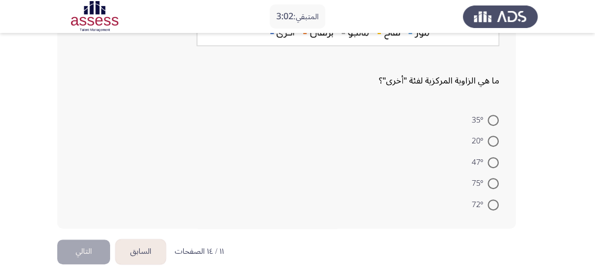
scroll to position [279, 0]
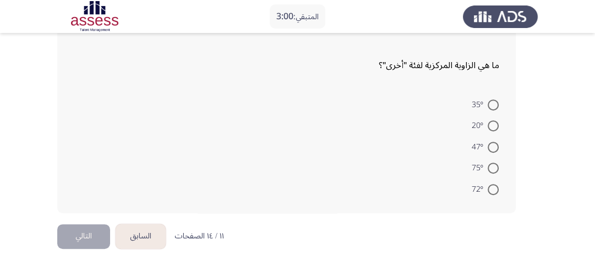
click at [493, 147] on span at bounding box center [492, 147] width 11 height 11
click at [493, 147] on input "47°" at bounding box center [492, 147] width 11 height 11
radio input "true"
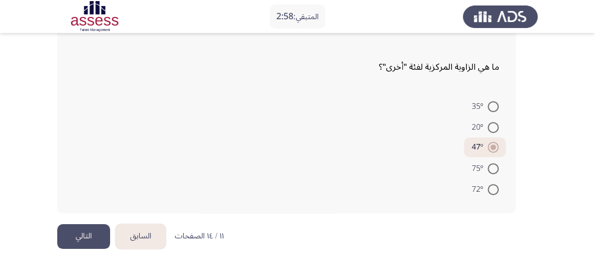
click at [491, 108] on span at bounding box center [492, 106] width 11 height 11
click at [491, 108] on input "35°" at bounding box center [492, 106] width 11 height 11
radio input "true"
click at [86, 229] on button "التالي" at bounding box center [83, 236] width 53 height 25
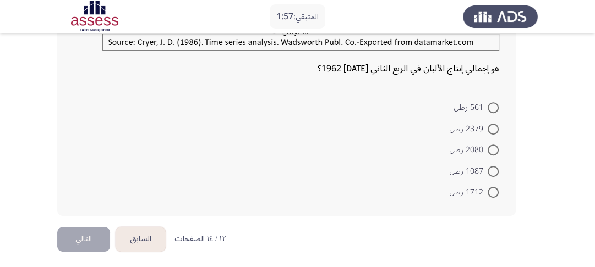
scroll to position [292, 0]
click at [488, 146] on span at bounding box center [492, 150] width 11 height 11
click at [488, 146] on input "2080 رطل" at bounding box center [492, 150] width 11 height 11
radio input "true"
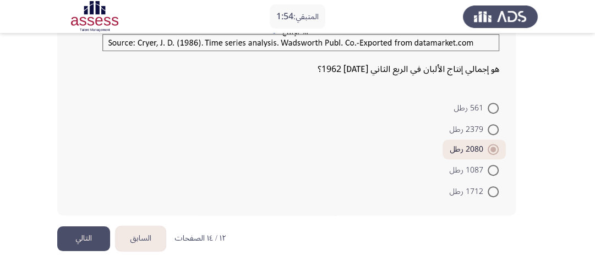
click at [76, 237] on button "التالي" at bounding box center [83, 239] width 53 height 25
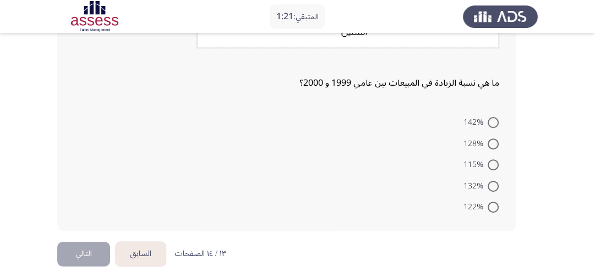
scroll to position [249, 0]
click at [491, 125] on span at bounding box center [492, 122] width 11 height 11
click at [491, 125] on input "142%" at bounding box center [492, 122] width 11 height 11
radio input "true"
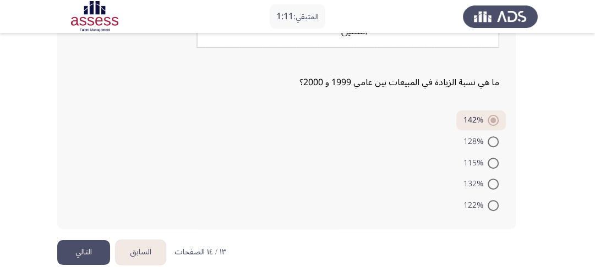
click at [89, 249] on button "التالي" at bounding box center [83, 252] width 53 height 25
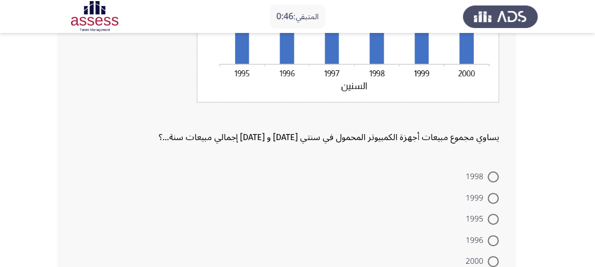
scroll to position [266, 0]
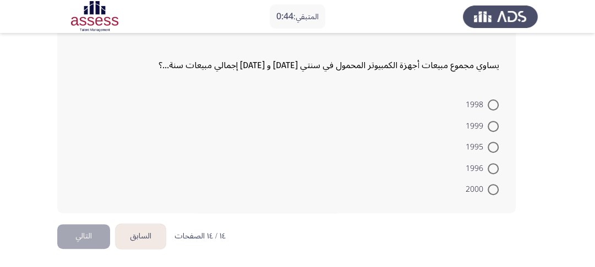
click at [492, 145] on span at bounding box center [492, 147] width 11 height 11
click at [492, 145] on input "1995" at bounding box center [492, 147] width 11 height 11
radio input "true"
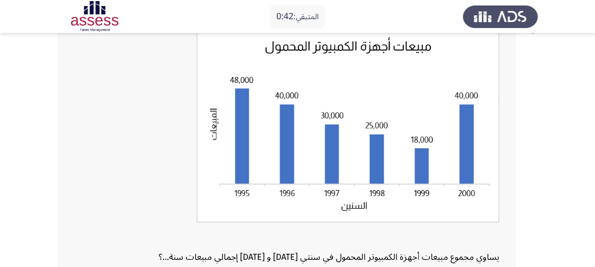
scroll to position [265, 0]
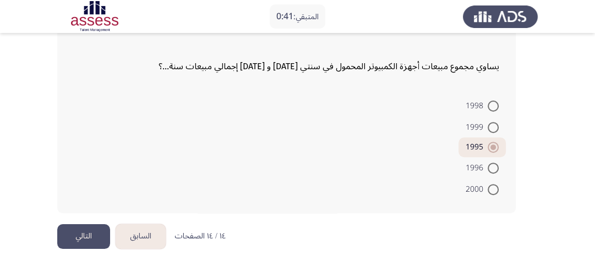
click at [81, 231] on button "التالي" at bounding box center [83, 236] width 53 height 25
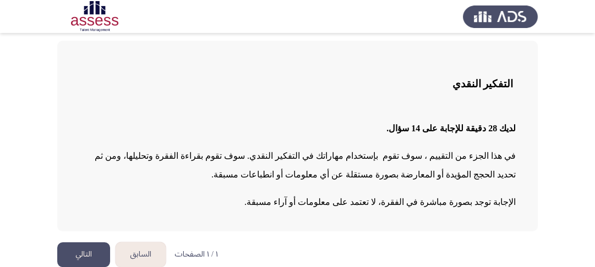
scroll to position [51, 0]
click at [96, 251] on button "التالي" at bounding box center [83, 255] width 53 height 25
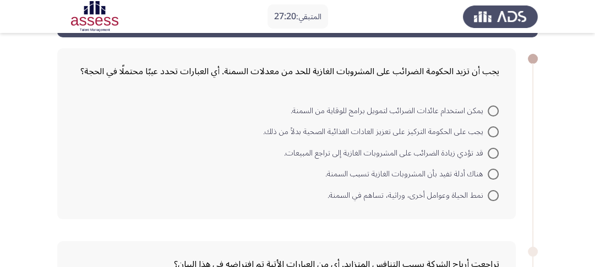
scroll to position [44, 0]
click at [493, 194] on span at bounding box center [492, 195] width 11 height 11
click at [493, 194] on input "نمط الحياة وعوامل أخرى، وراثية، تساهم في السمنة." at bounding box center [492, 195] width 11 height 11
radio input "true"
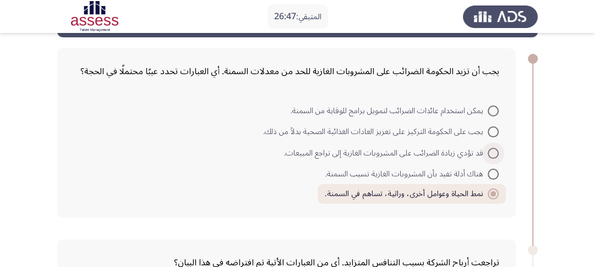
click at [493, 154] on span at bounding box center [492, 153] width 11 height 11
click at [493, 154] on input "قد تؤدي زيادة الضرائب على المشروبات الغازية إلى تراجع المبيعات." at bounding box center [492, 153] width 11 height 11
radio input "true"
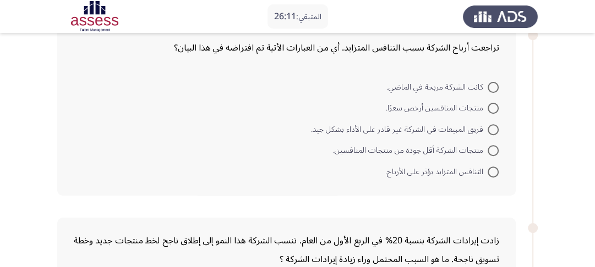
scroll to position [260, 0]
click at [497, 171] on span at bounding box center [492, 171] width 11 height 11
click at [497, 171] on input "التنافس المتزايد يؤثر على الأرباح." at bounding box center [492, 171] width 11 height 11
radio input "true"
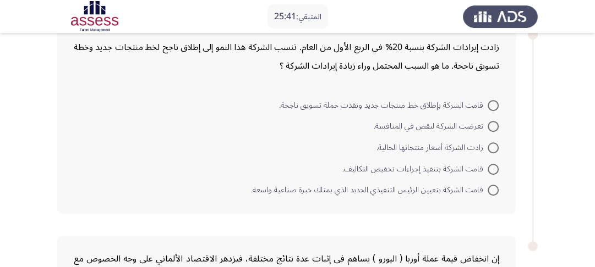
scroll to position [458, 0]
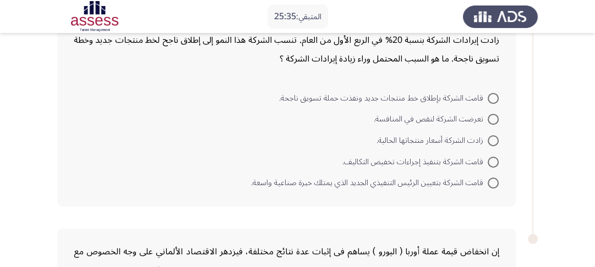
click at [495, 95] on span at bounding box center [492, 98] width 11 height 11
click at [495, 95] on input "قامت الشركة بإطلاق خط منتجات جديد ونفذت حملة تسويق ناجحة." at bounding box center [492, 98] width 11 height 11
radio input "true"
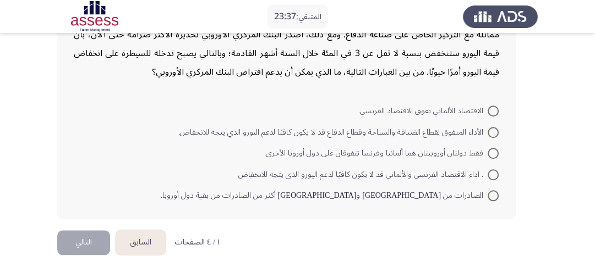
scroll to position [715, 0]
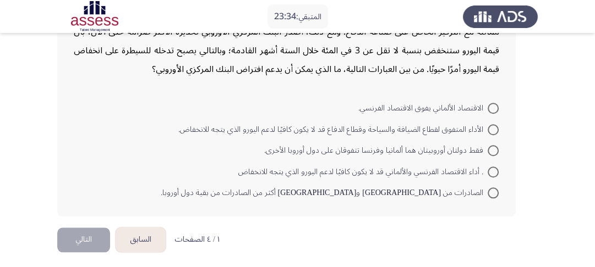
click at [496, 145] on span at bounding box center [492, 150] width 11 height 11
click at [496, 145] on input "فقط دولتان أوروبيتان هما ألمانيا وفرنسا تتفوقان على دول أوروبا الأخرى." at bounding box center [492, 150] width 11 height 11
radio input "true"
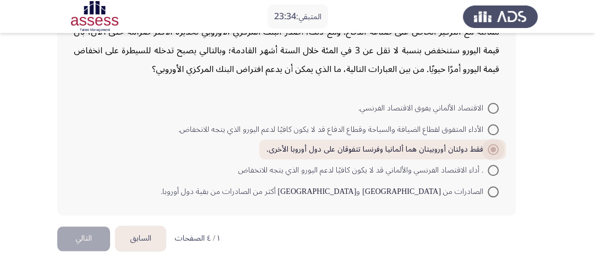
scroll to position [713, 0]
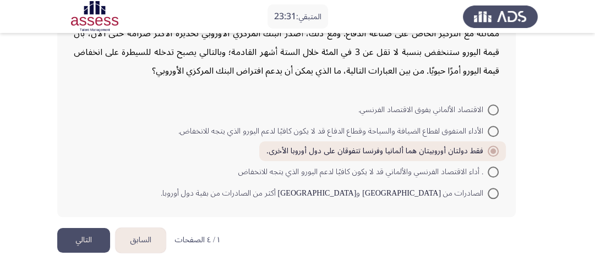
click at [95, 233] on button "التالي" at bounding box center [83, 240] width 53 height 25
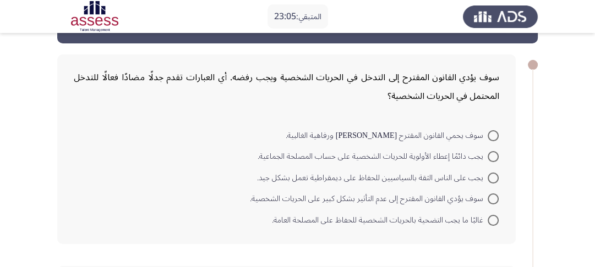
scroll to position [41, 0]
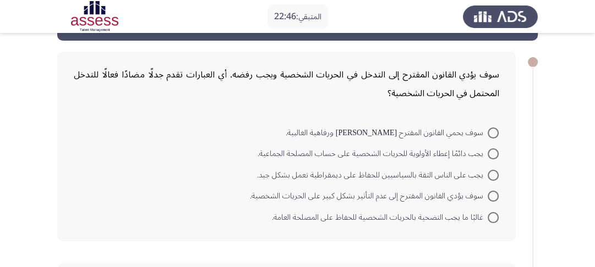
click at [492, 194] on span at bounding box center [492, 196] width 11 height 11
click at [492, 194] on input "سوف يؤدي القانون المقترح إلى عدم التأثير بشكل كبير على الحريات الشخصية." at bounding box center [492, 196] width 11 height 11
radio input "true"
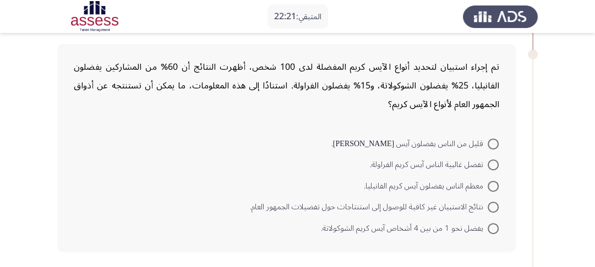
scroll to position [260, 0]
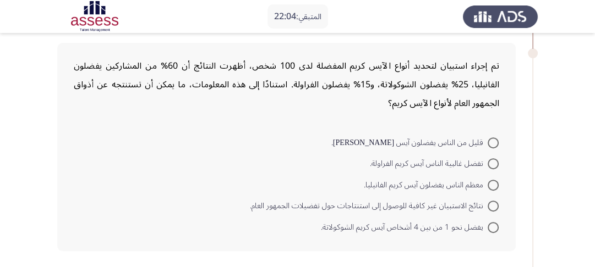
click at [490, 180] on span at bounding box center [492, 185] width 11 height 11
click at [490, 180] on input "معظم الناس يفضلون آيس كريم الفانيليا." at bounding box center [492, 185] width 11 height 11
radio input "true"
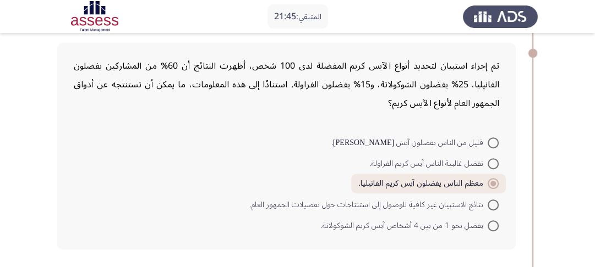
click at [495, 226] on span at bounding box center [492, 226] width 11 height 11
click at [495, 226] on input "يفضل نحو 1 من بين 4 أشخاص آيس كريم الشوكولاتة." at bounding box center [492, 226] width 11 height 11
radio input "true"
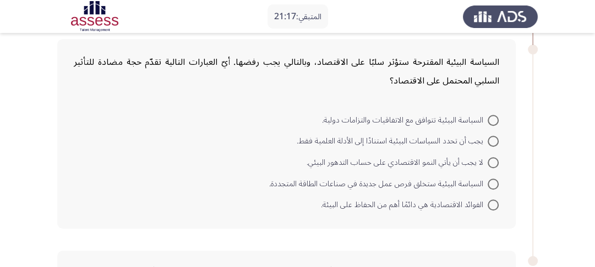
scroll to position [493, 0]
click at [491, 158] on span at bounding box center [492, 162] width 11 height 11
click at [491, 158] on input "لا يجب أن يأتي النمو الاقتصادي على حساب التدهور البيئي." at bounding box center [492, 162] width 11 height 11
radio input "true"
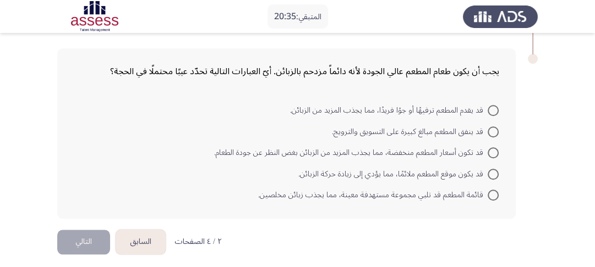
scroll to position [696, 0]
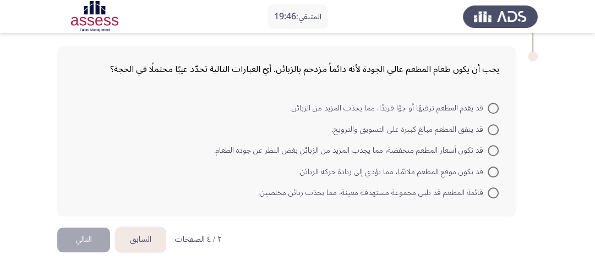
click at [492, 145] on span at bounding box center [492, 150] width 11 height 11
click at [492, 145] on input "قد تكون أسعار المطعم منخفضة، مما يجذب المزيد من الزبائن بغض النظر عن جودة الطعا…" at bounding box center [492, 150] width 11 height 11
radio input "true"
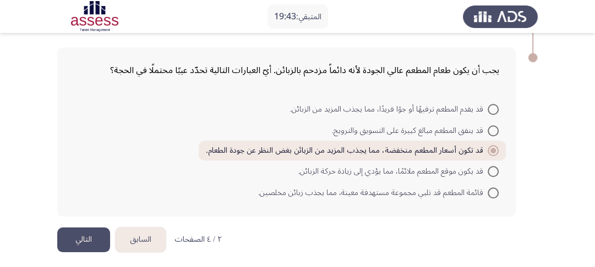
click at [81, 232] on button "التالي" at bounding box center [83, 240] width 53 height 25
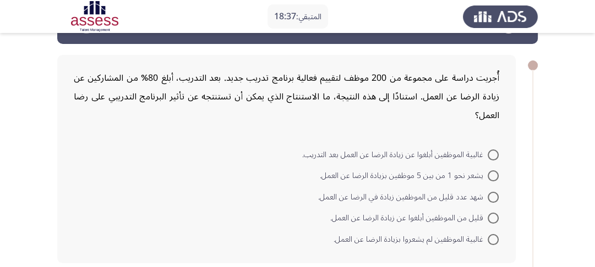
scroll to position [48, 0]
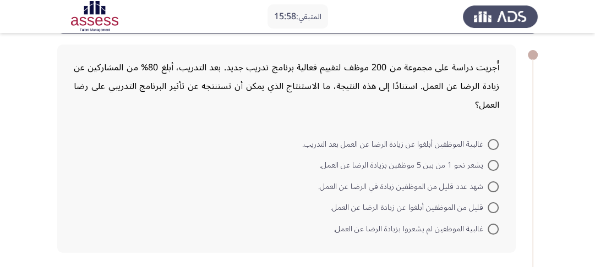
click at [488, 141] on span at bounding box center [492, 144] width 11 height 11
click at [488, 141] on input "غالبية الموظفين أبلغوا عن زيادة الرضا عن العمل بعد التدريب." at bounding box center [492, 144] width 11 height 11
radio input "true"
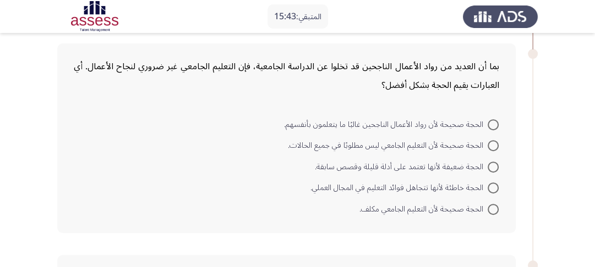
scroll to position [277, 0]
click at [496, 167] on span at bounding box center [492, 167] width 11 height 11
click at [496, 167] on input "الحجة ضعيفة لأنها تعتمد على أدلة قليلة وقصص سابقة." at bounding box center [492, 167] width 11 height 11
radio input "true"
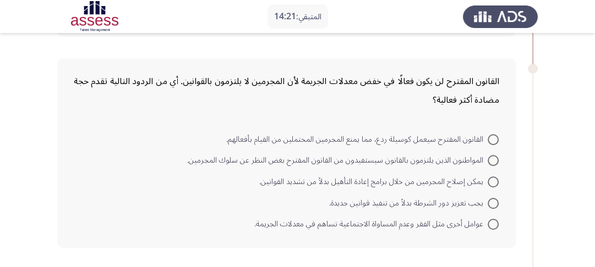
scroll to position [479, 0]
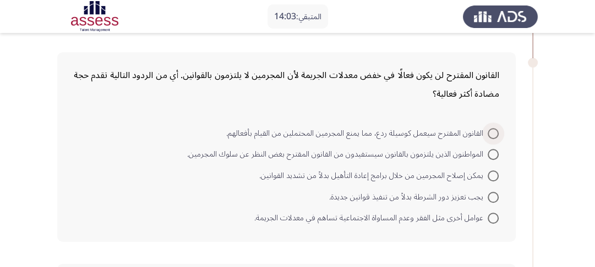
click at [496, 129] on span at bounding box center [492, 133] width 11 height 11
click at [496, 129] on input "القانون المقترح سيعمل كوسيلة ردع، مما يمنع المجرمين المحتملين من القيام بأفعاله…" at bounding box center [492, 133] width 11 height 11
radio input "true"
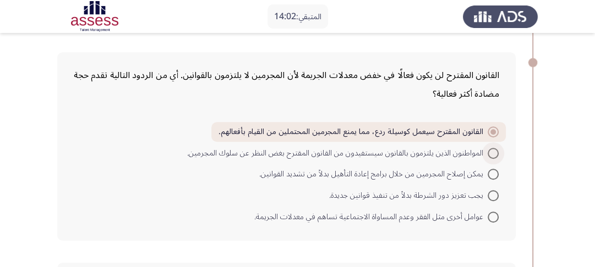
click at [493, 153] on span at bounding box center [492, 153] width 11 height 11
click at [493, 153] on input "المواطنون الذين يلتزمون بالقانون سيستفيدون من القانون المقترح بغض النظر عن سلوك…" at bounding box center [492, 153] width 11 height 11
radio input "true"
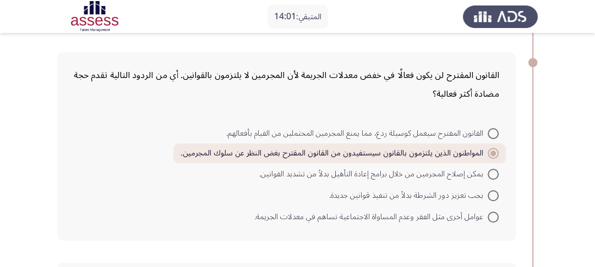
click at [493, 132] on span at bounding box center [492, 133] width 11 height 11
click at [493, 132] on input "القانون المقترح سيعمل كوسيلة ردع، مما يمنع المجرمين المحتملين من القيام بأفعاله…" at bounding box center [492, 133] width 11 height 11
radio input "true"
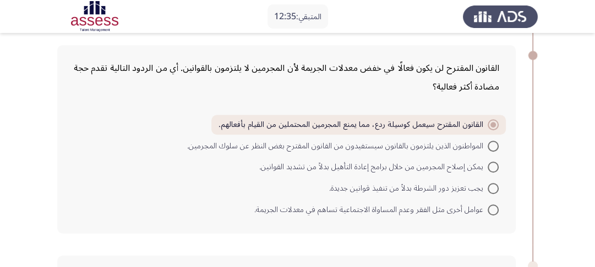
scroll to position [486, 0]
click at [491, 185] on span at bounding box center [492, 189] width 11 height 11
click at [491, 185] on input "يجب تعزيز دور الشرطة بدلاً من تنفيذ قوانين جديدة." at bounding box center [492, 189] width 11 height 11
radio input "true"
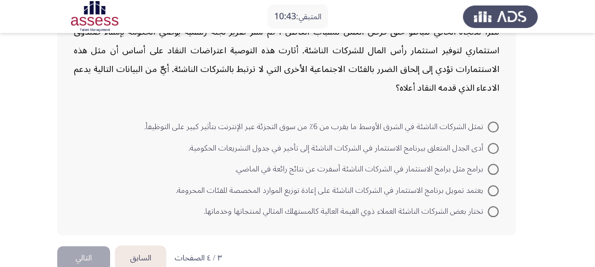
scroll to position [730, 0]
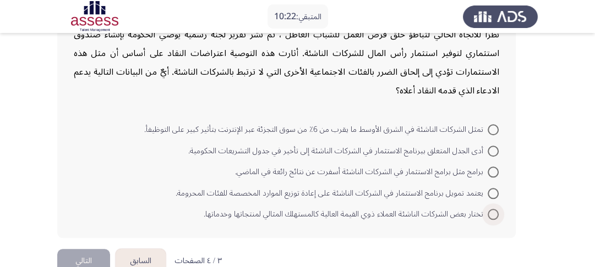
click at [493, 211] on span at bounding box center [492, 214] width 11 height 11
click at [493, 211] on input "تختار بعض الشركات الناشئة العملاء ذوي القيمة العالية كالمستهلك المثالي لمنتجاته…" at bounding box center [492, 214] width 11 height 11
radio input "true"
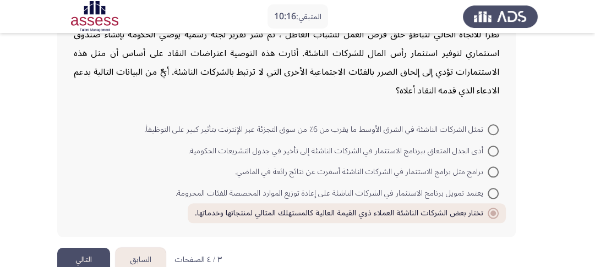
click at [91, 251] on button "التالي" at bounding box center [83, 260] width 53 height 25
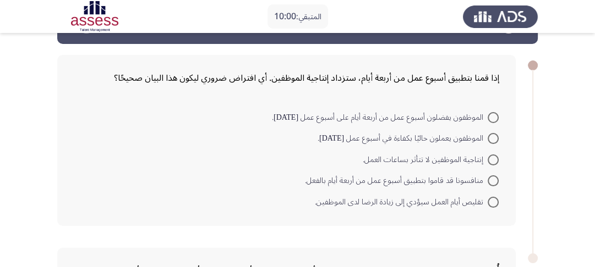
scroll to position [34, 0]
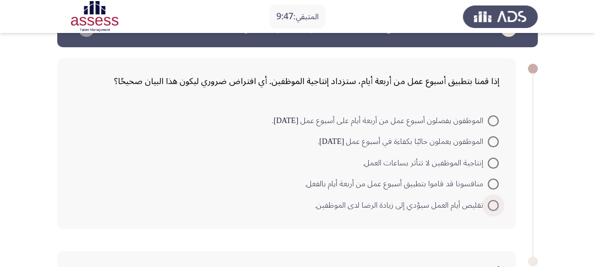
click at [495, 207] on span at bounding box center [492, 205] width 11 height 11
click at [495, 207] on input "تقليص أيام العمل سيؤدي إلى زيادة الرضا لدى الموظفين." at bounding box center [492, 205] width 11 height 11
radio input "true"
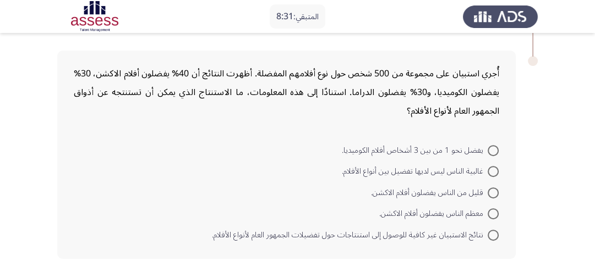
scroll to position [233, 0]
click at [495, 147] on span at bounding box center [492, 151] width 11 height 11
click at [495, 147] on input "يفضل نحو 1 من بين 3 أشخاص أفلام الكوميديا." at bounding box center [492, 151] width 11 height 11
radio input "true"
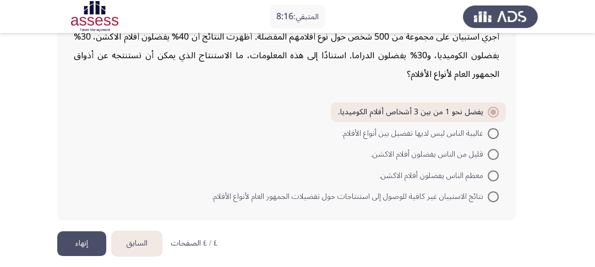
scroll to position [277, 0]
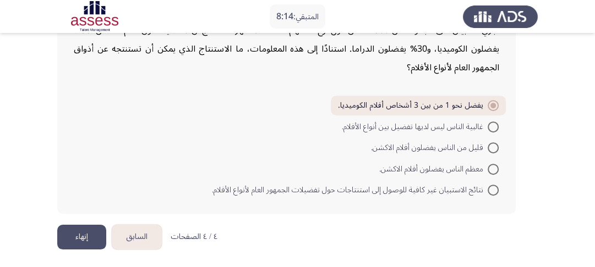
click at [87, 230] on button "إنهاء" at bounding box center [81, 237] width 49 height 25
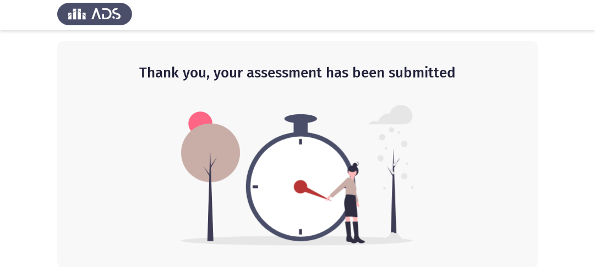
scroll to position [3, 0]
click at [293, 73] on h2 "Thank you, your assessment has been submitted" at bounding box center [297, 73] width 436 height 20
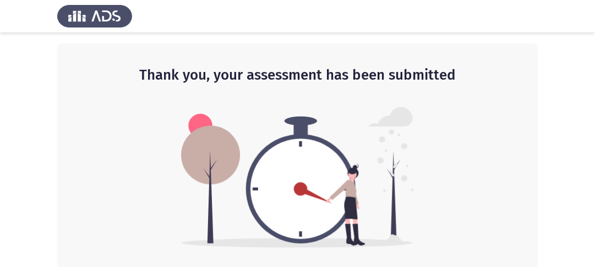
scroll to position [0, 0]
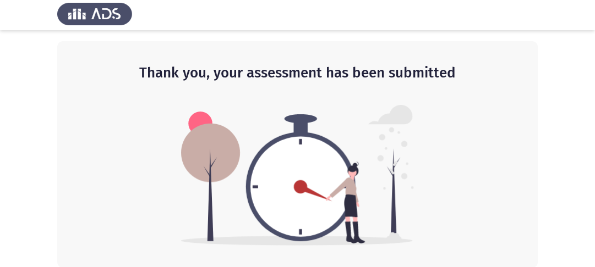
scroll to position [3, 0]
